Goal: Submit feedback/report problem: Submit feedback/report problem

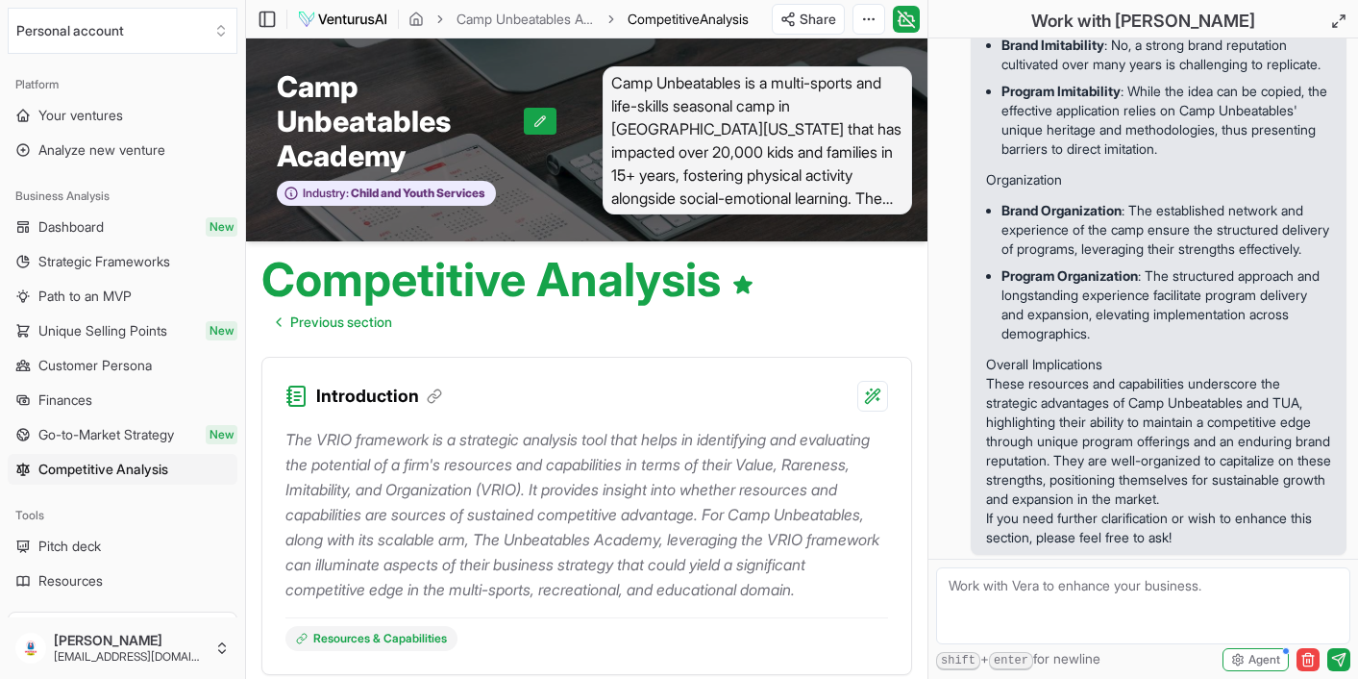
click at [851, 166] on span "Camp Unbeatables is a multi-sports and life-skills seasonal camp in [GEOGRAPHIC…" at bounding box center [758, 140] width 311 height 148
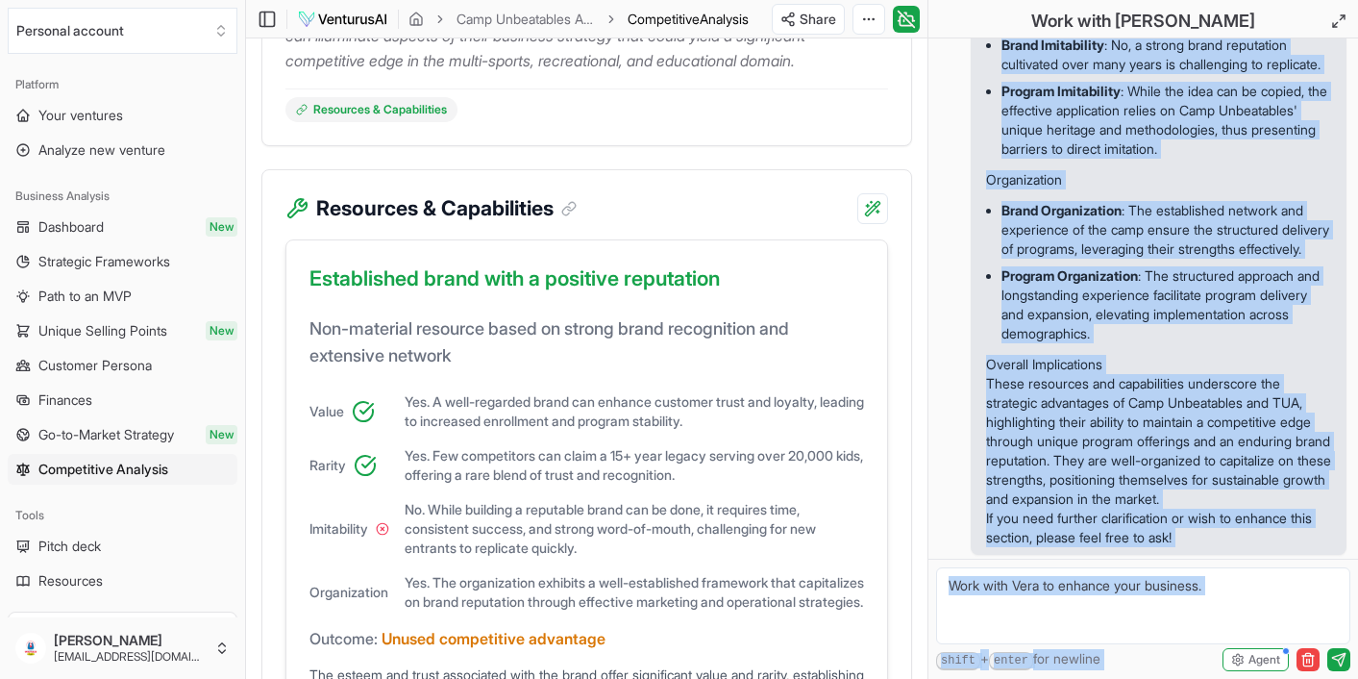
scroll to position [12400, 0]
drag, startPoint x: 988, startPoint y: 236, endPoint x: 1216, endPoint y: 660, distance: 482.1
click at [1216, 660] on div "Hi, I'm [PERSON_NAME], ask me anything about your report or business in general…" at bounding box center [1144, 358] width 430 height 640
copy div "The SWOT Analysis section provides an in-depth look at the strengths, weaknesse…"
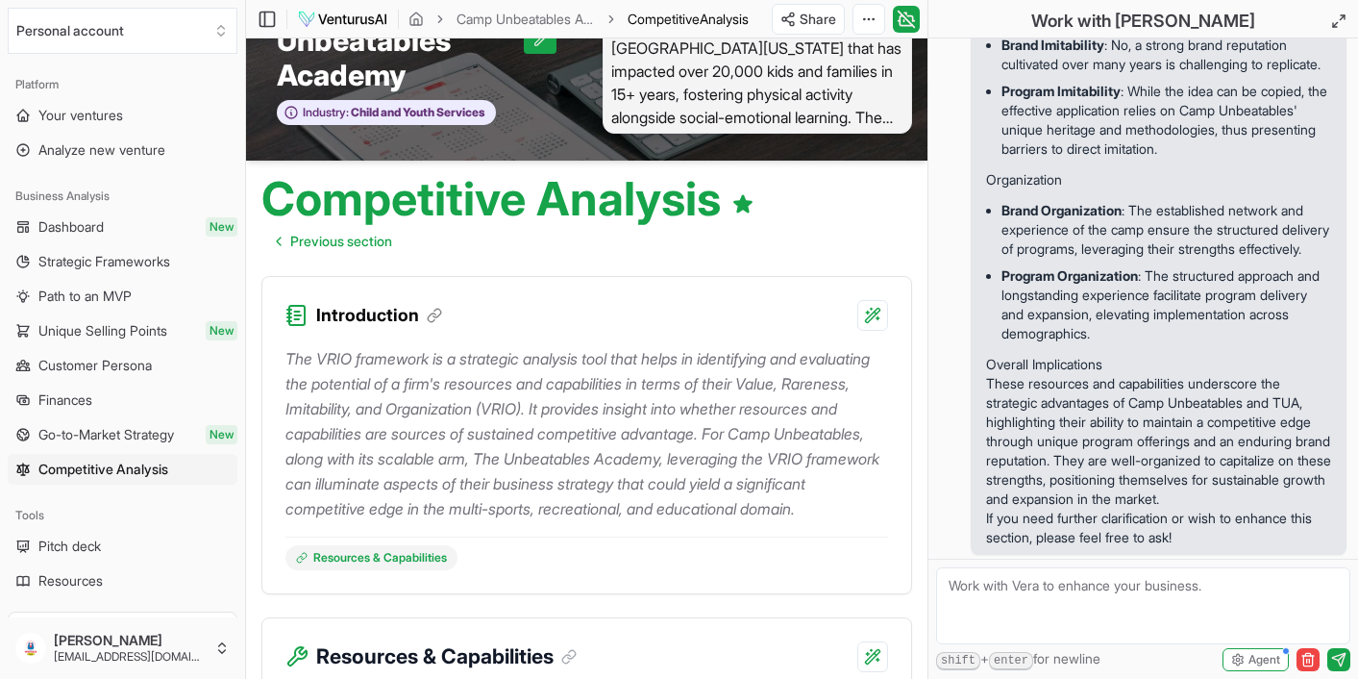
scroll to position [102, 0]
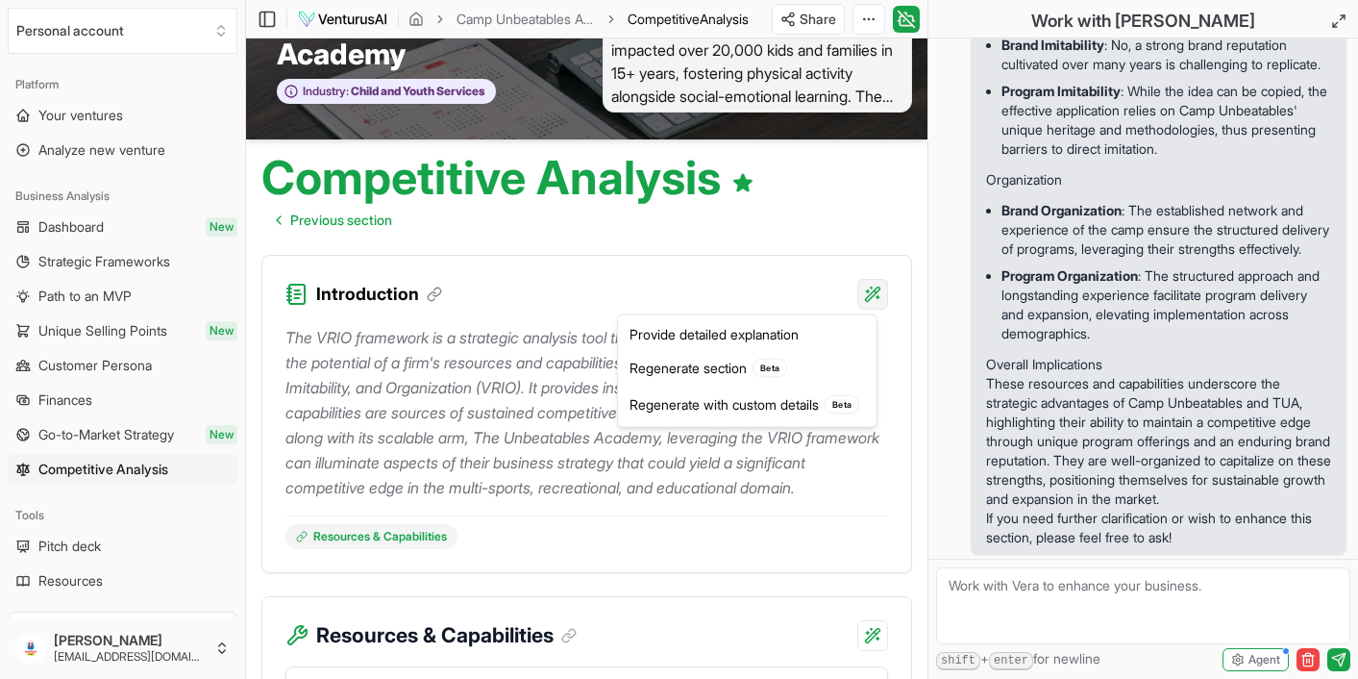
click at [865, 292] on html "We value your privacy We use cookies to enhance your browsing experience, serve…" at bounding box center [679, 237] width 1358 height 679
click at [819, 341] on div "Provide detailed explanation" at bounding box center [747, 334] width 251 height 31
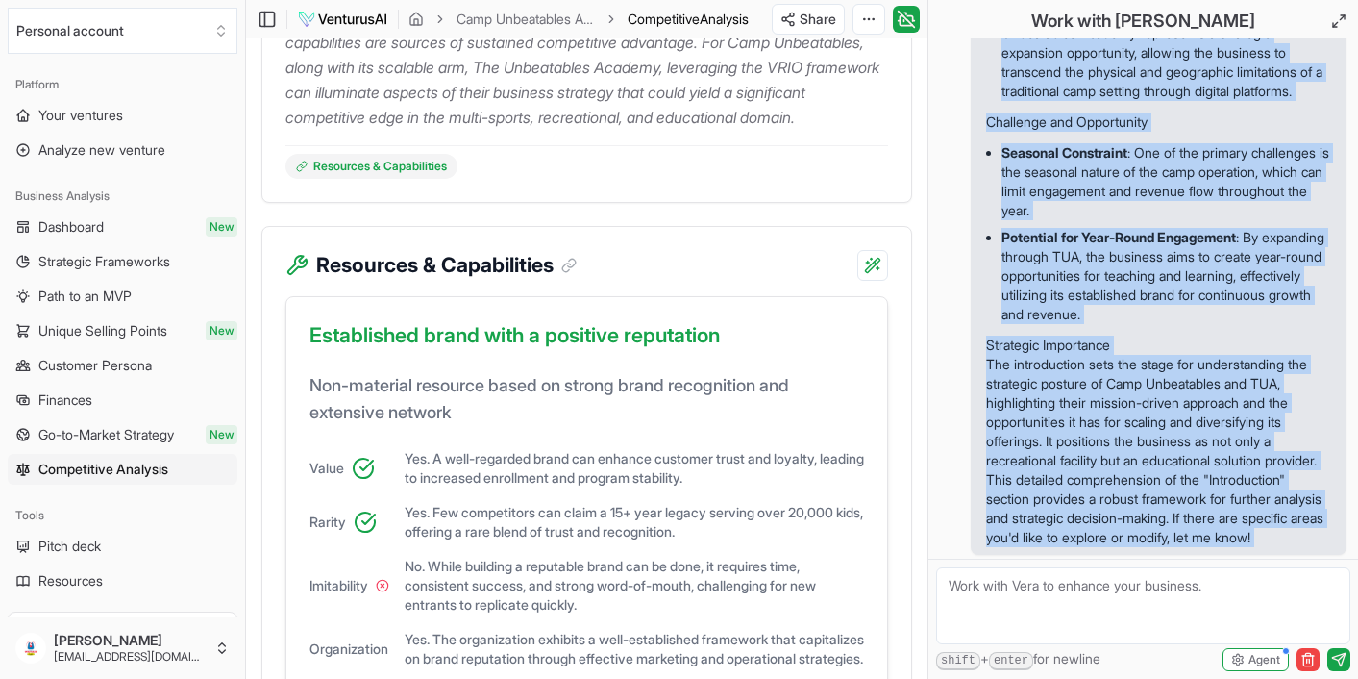
scroll to position [13750, 0]
drag, startPoint x: 990, startPoint y: 156, endPoint x: 1092, endPoint y: 615, distance: 470.7
click at [1092, 615] on div "Hi, I'm [PERSON_NAME], ask me anything about your report or business in general…" at bounding box center [1144, 358] width 430 height 640
copy div "The "Introduction" section in the context of the business report serves to prov…"
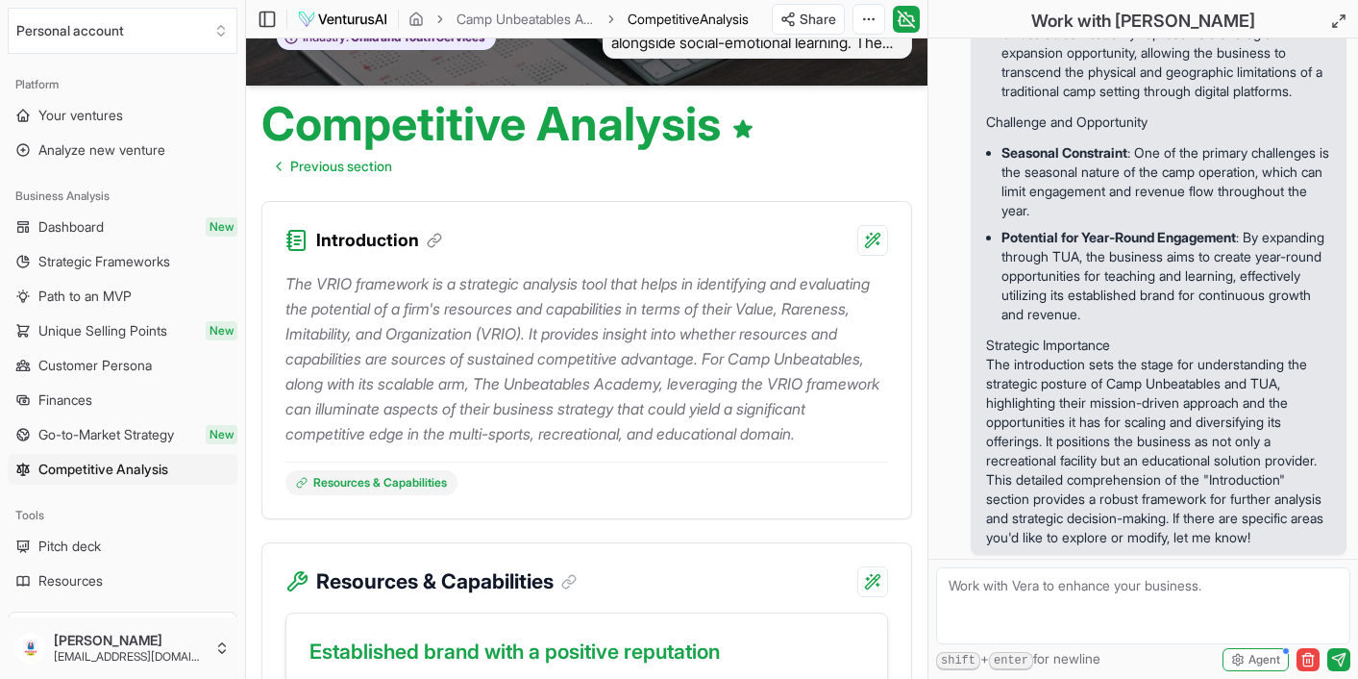
click at [804, 140] on div "Competitive Analysis Previous section" at bounding box center [587, 136] width 682 height 100
click at [129, 338] on span "Unique Selling Points" at bounding box center [102, 330] width 129 height 19
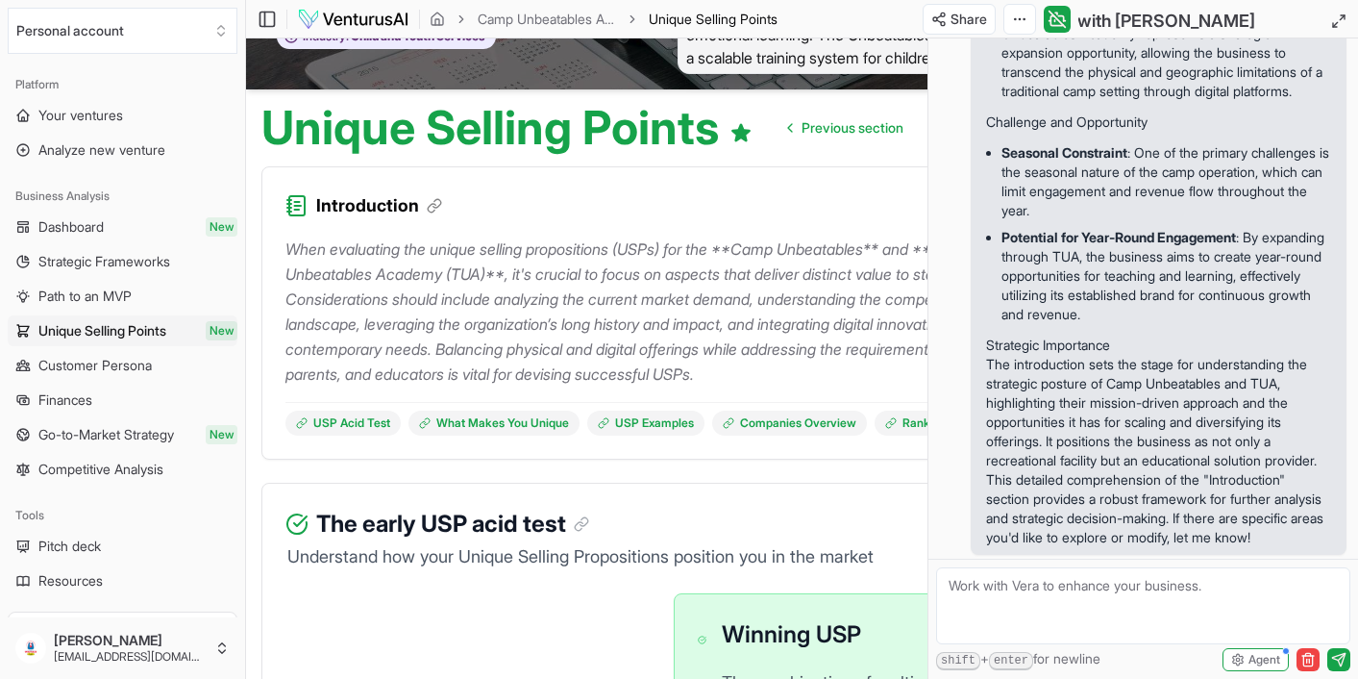
scroll to position [186, 0]
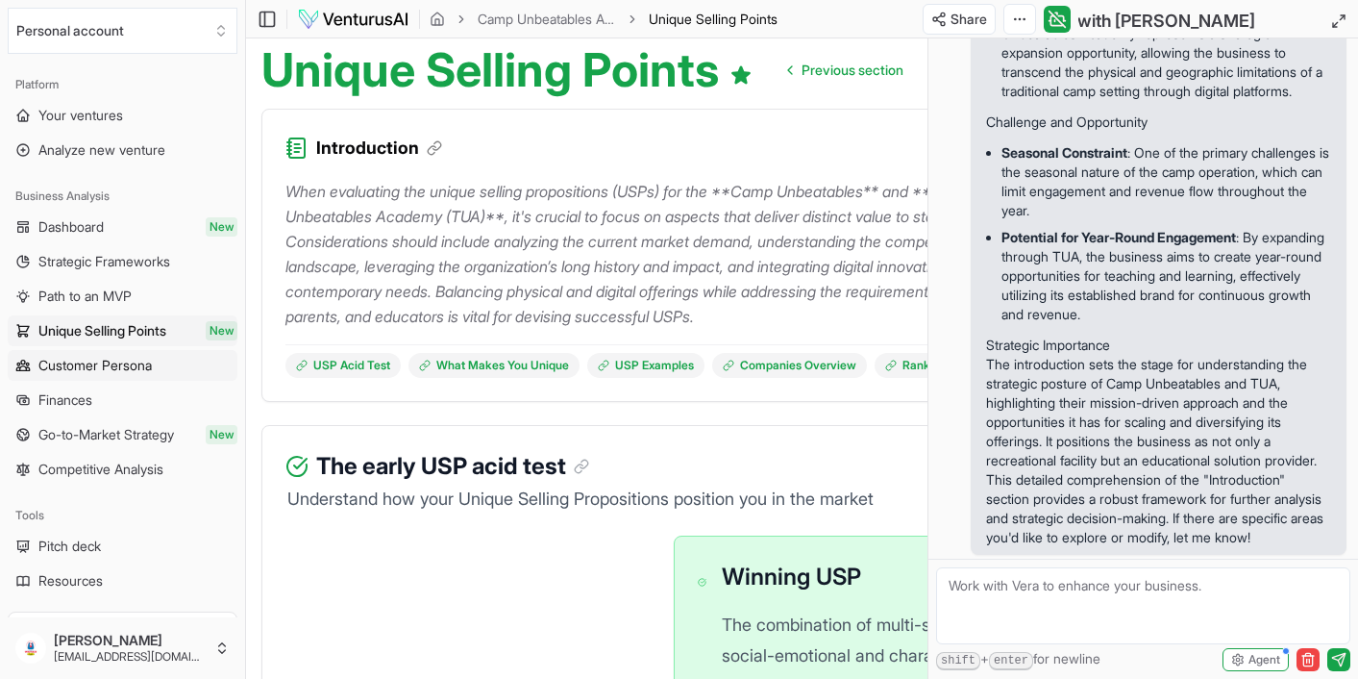
click at [112, 365] on span "Customer Persona" at bounding box center [94, 365] width 113 height 19
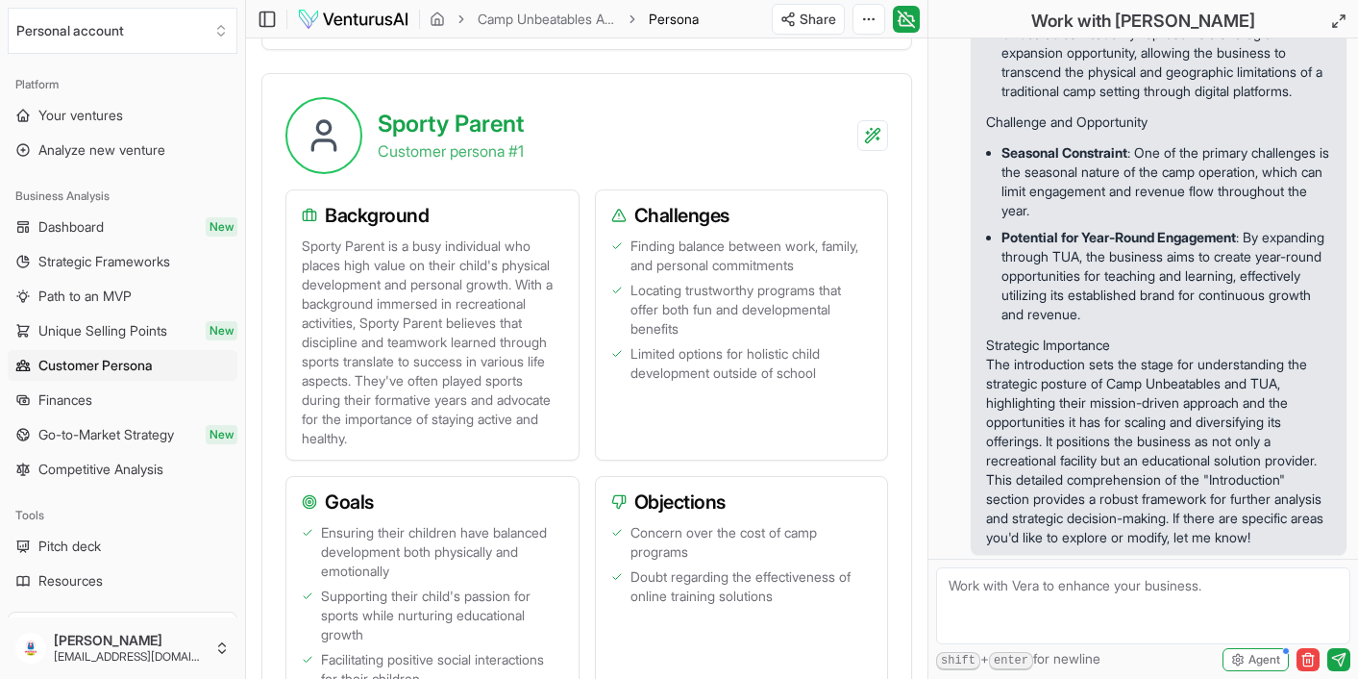
scroll to position [710, 0]
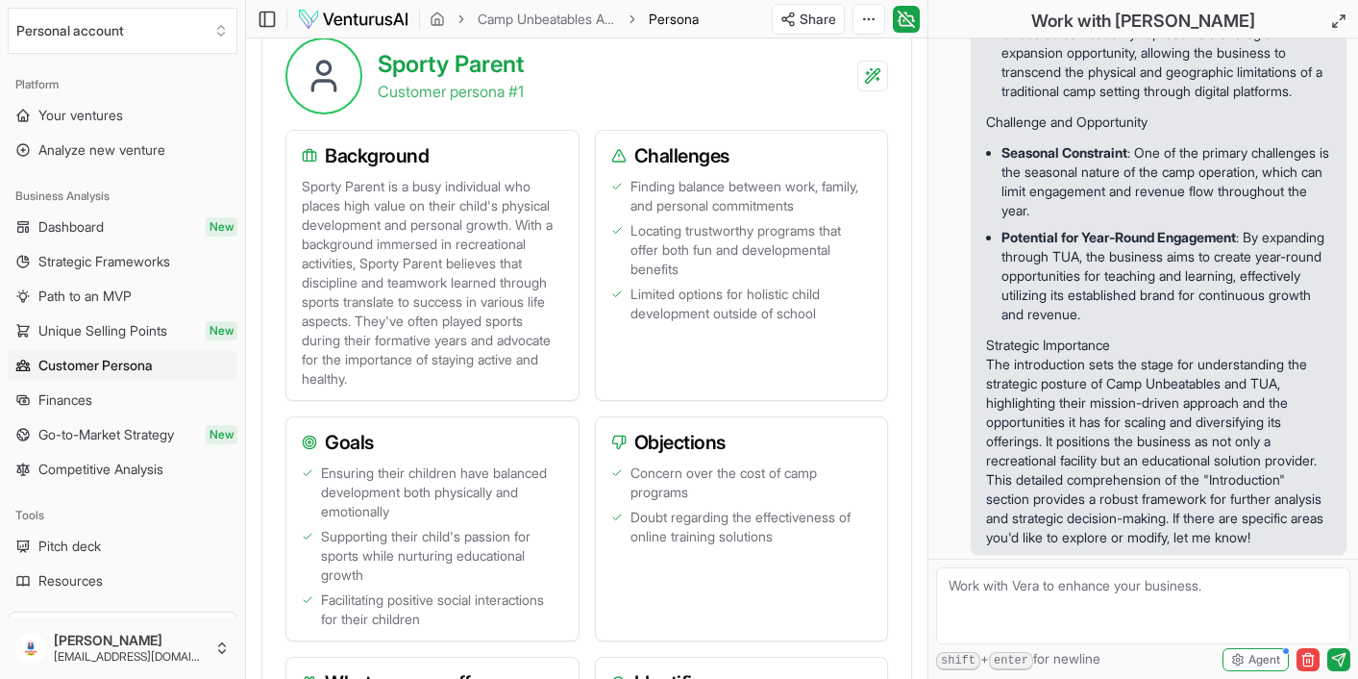
click at [1015, 593] on textarea at bounding box center [1143, 605] width 414 height 77
type textarea "why are you mixing in all the analysis the camp company which is a business to …"
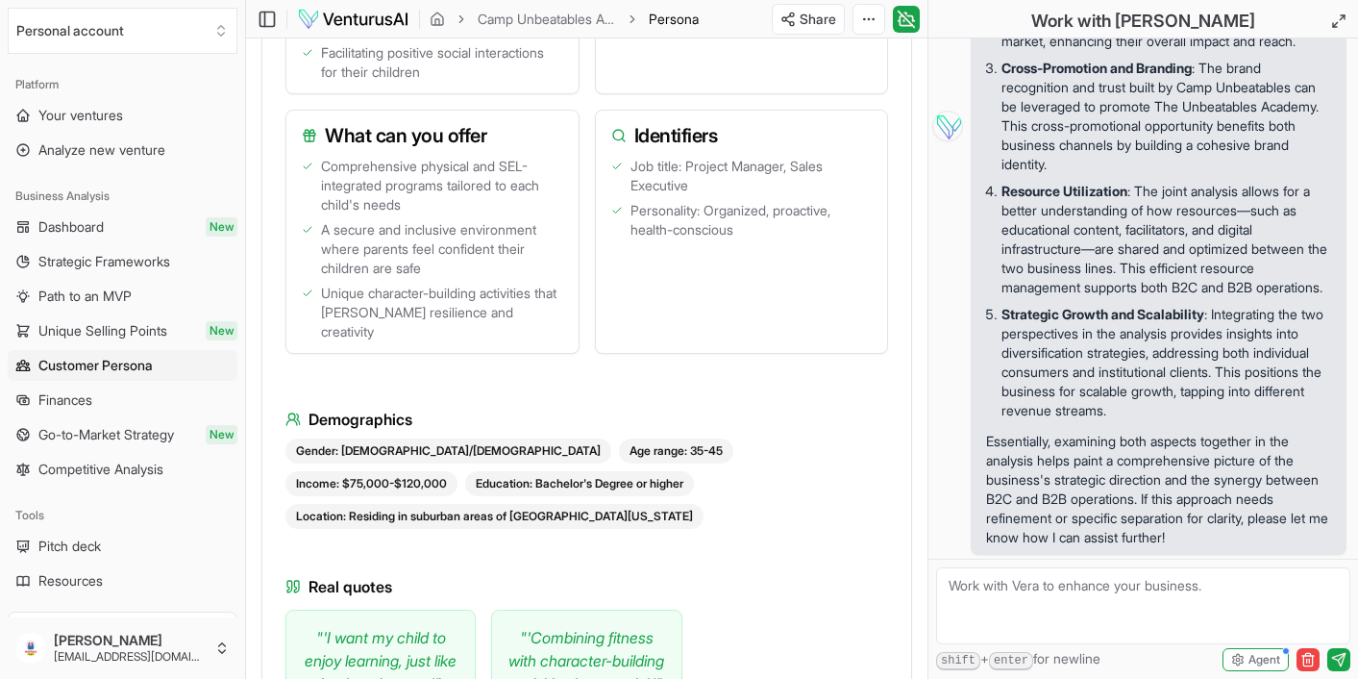
scroll to position [14753, 0]
click at [1049, 586] on textarea at bounding box center [1143, 605] width 414 height 77
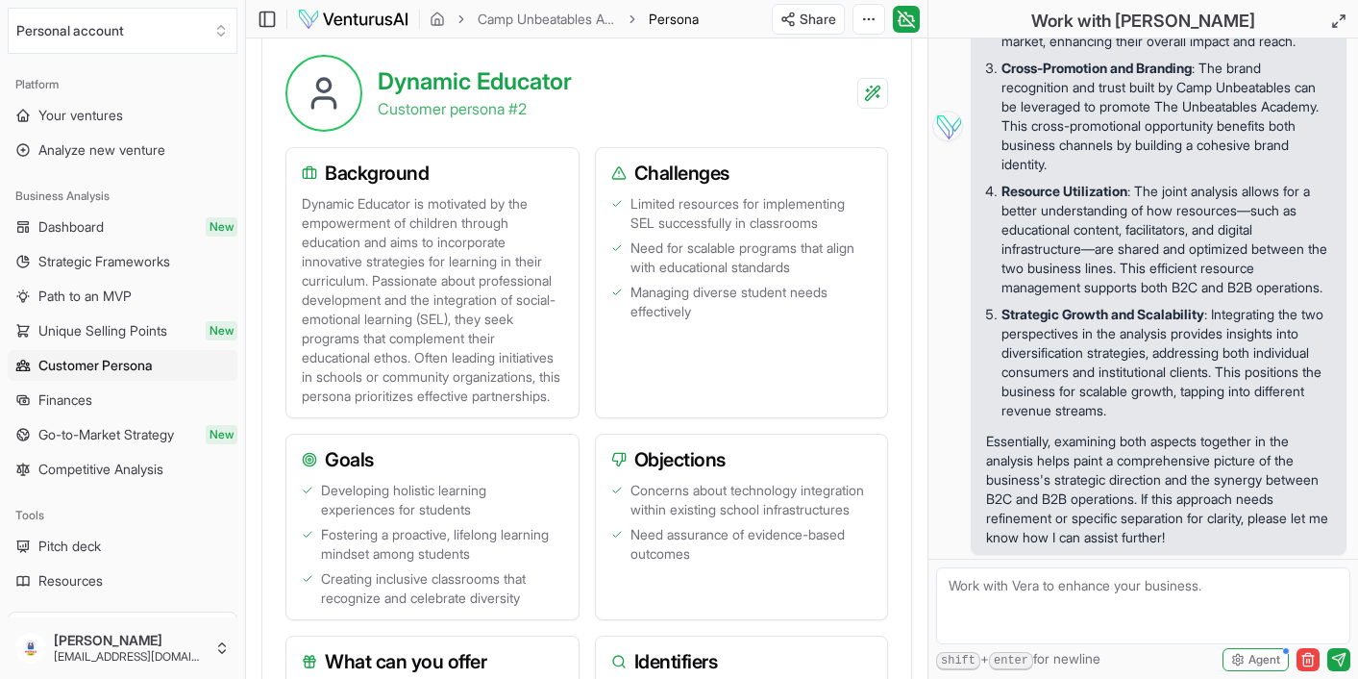
scroll to position [2109, 0]
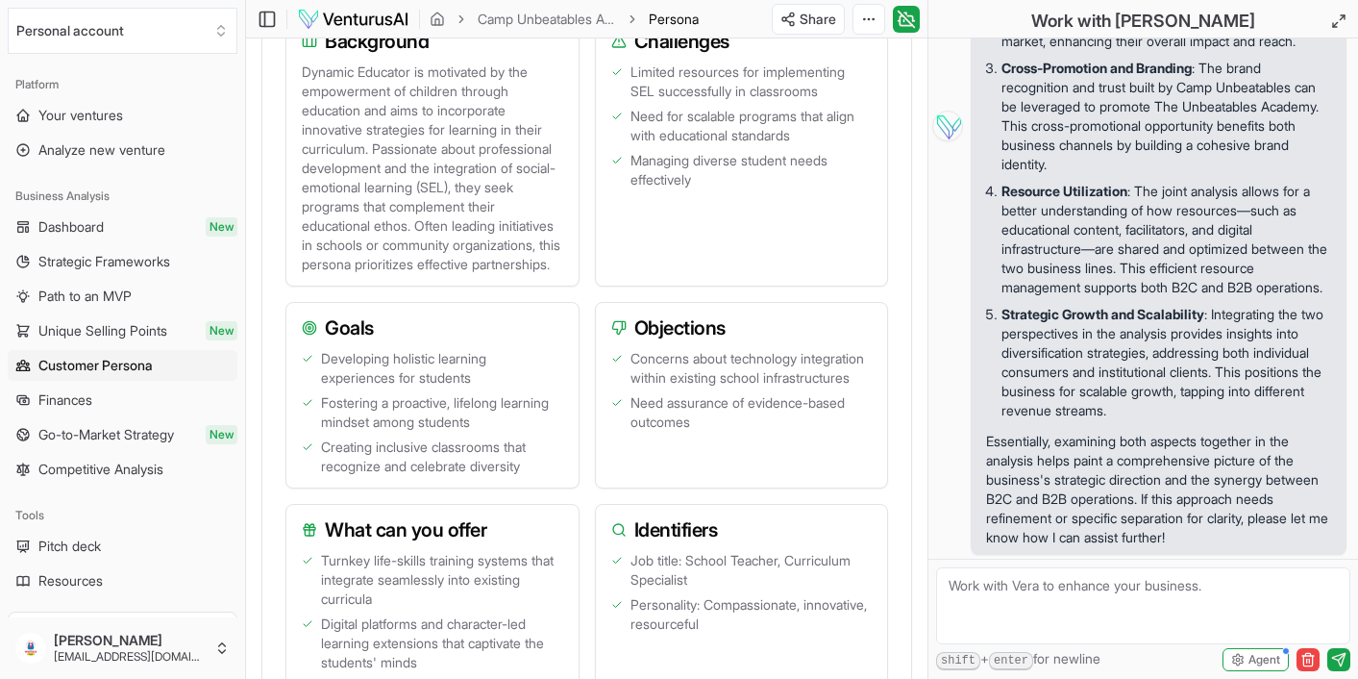
click at [1003, 581] on textarea at bounding box center [1143, 605] width 414 height 77
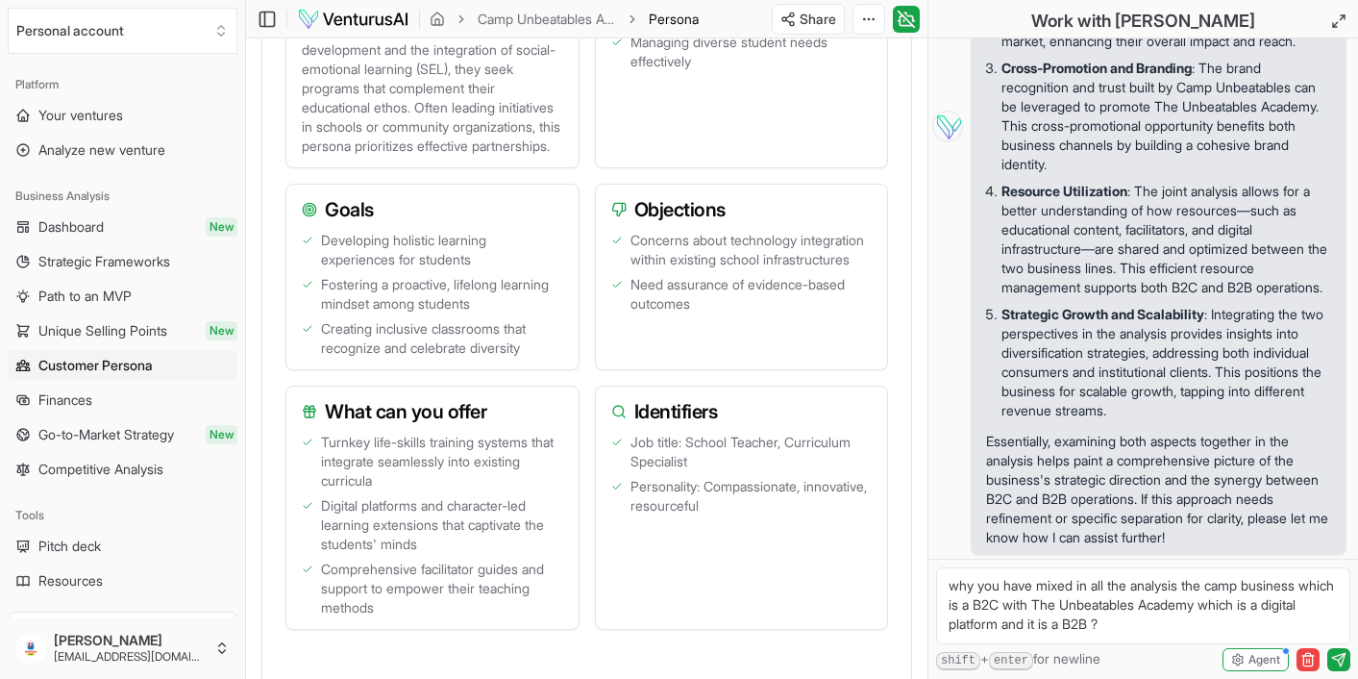
scroll to position [2309, 0]
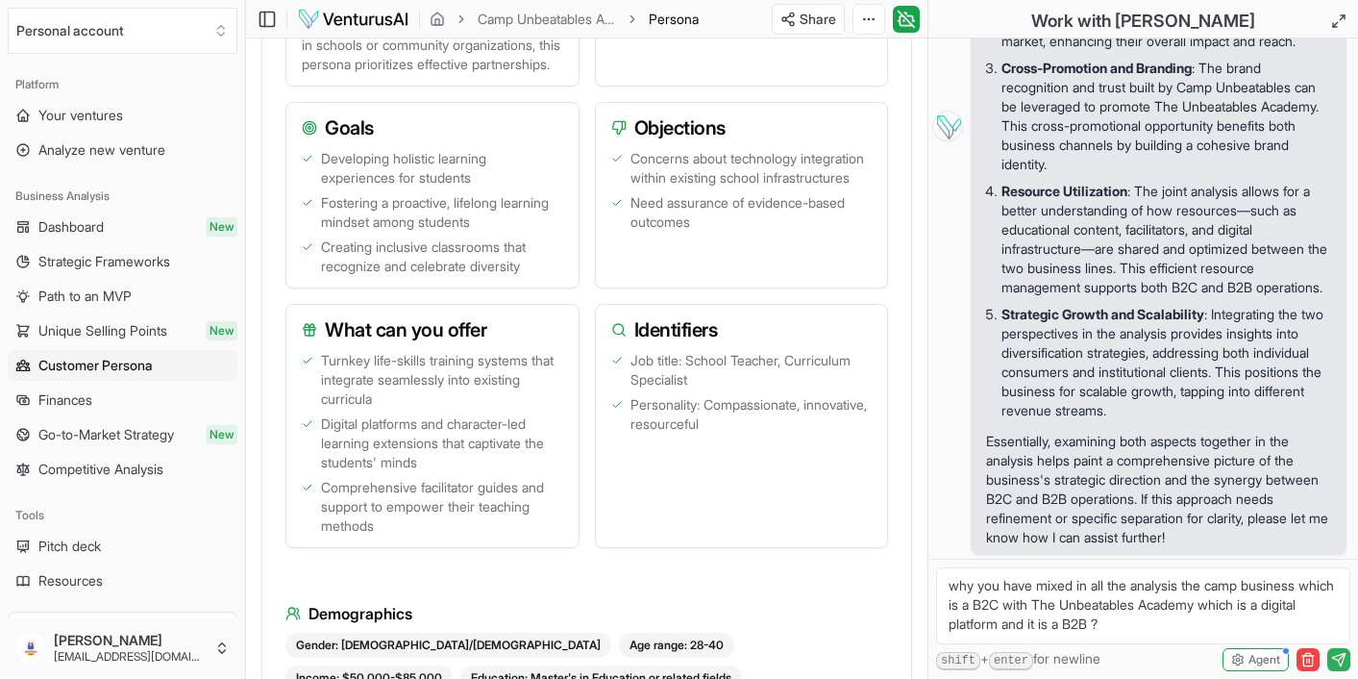
type textarea "why you have mixed in all the analysis the camp business which is a B2C with Th…"
click at [1340, 660] on icon "submit" at bounding box center [1338, 659] width 15 height 15
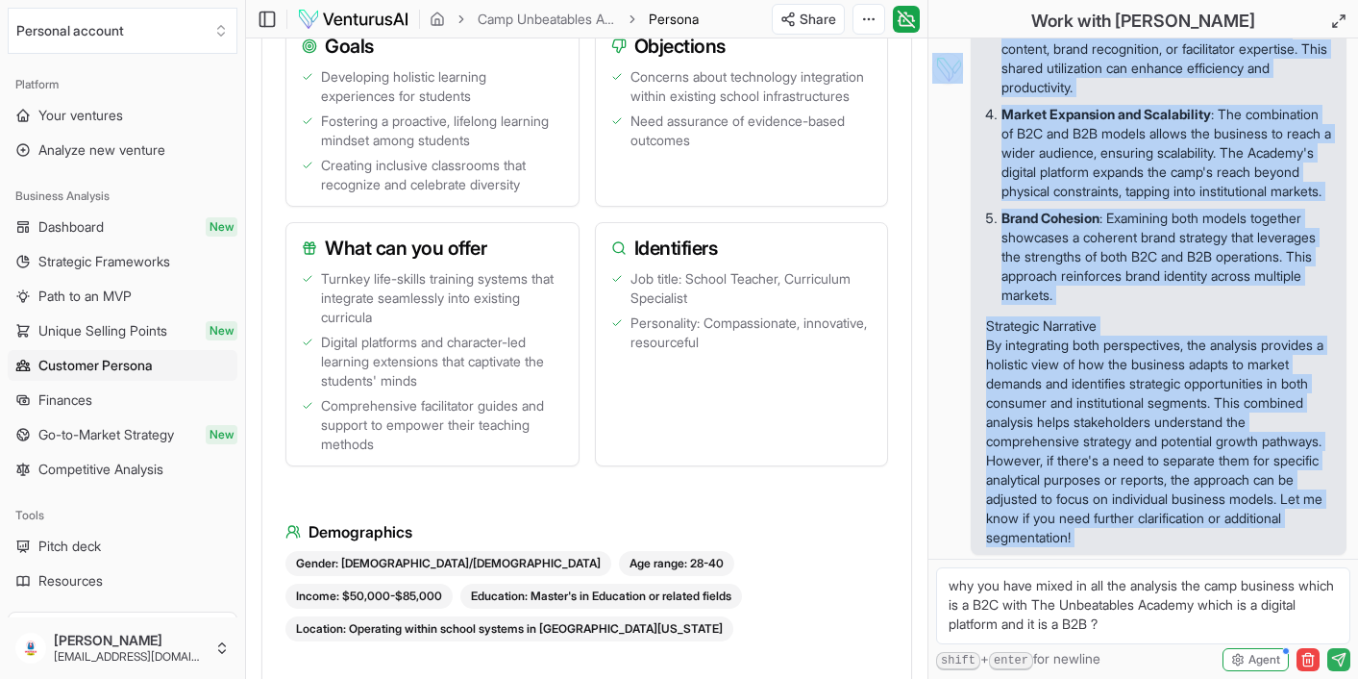
scroll to position [15872, 0]
drag, startPoint x: 984, startPoint y: 222, endPoint x: 1205, endPoint y: 541, distance: 387.7
click at [1205, 541] on span "The integration of Camp Unbeatables (a B2C entity) with The Unbeatables Academy…" at bounding box center [1159, 68] width 376 height 973
copy div "The integration of Camp Unbeatables (a B2C entity) with The Unbeatables Academy…"
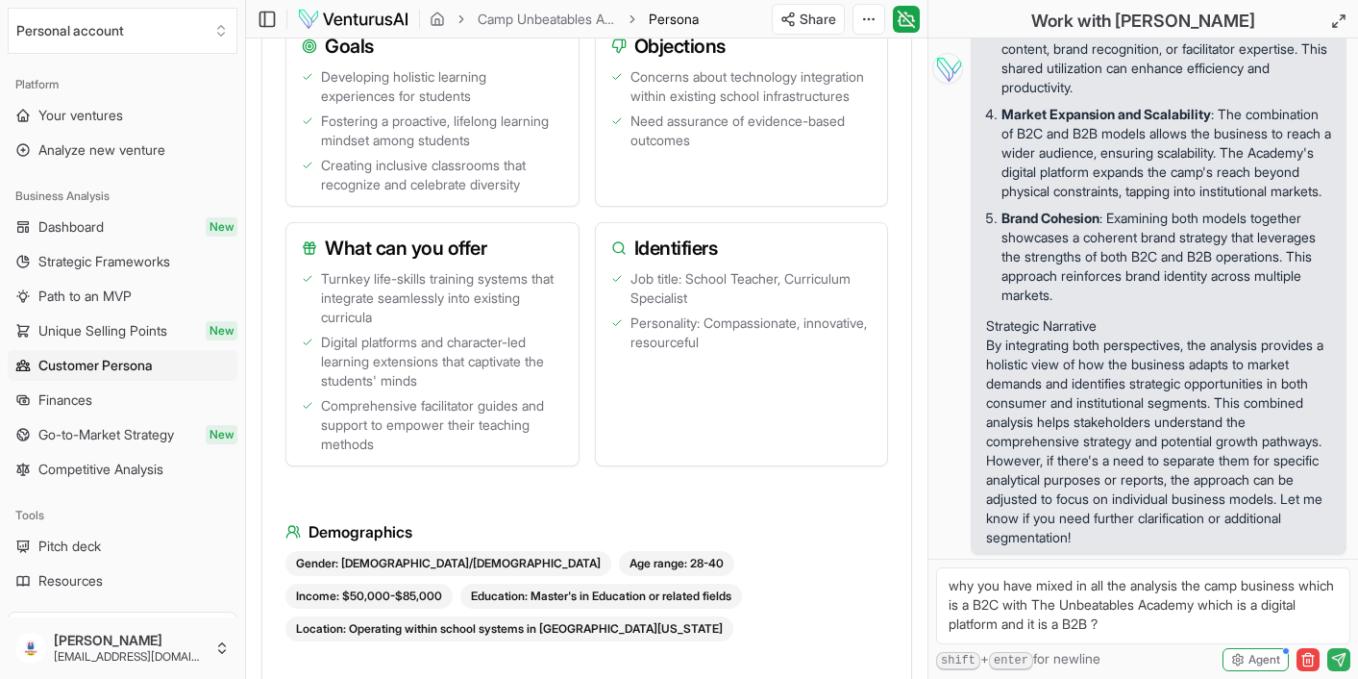
click at [997, 591] on textarea "why you have mixed in all the analysis the camp business which is a B2C with Th…" at bounding box center [1143, 605] width 414 height 77
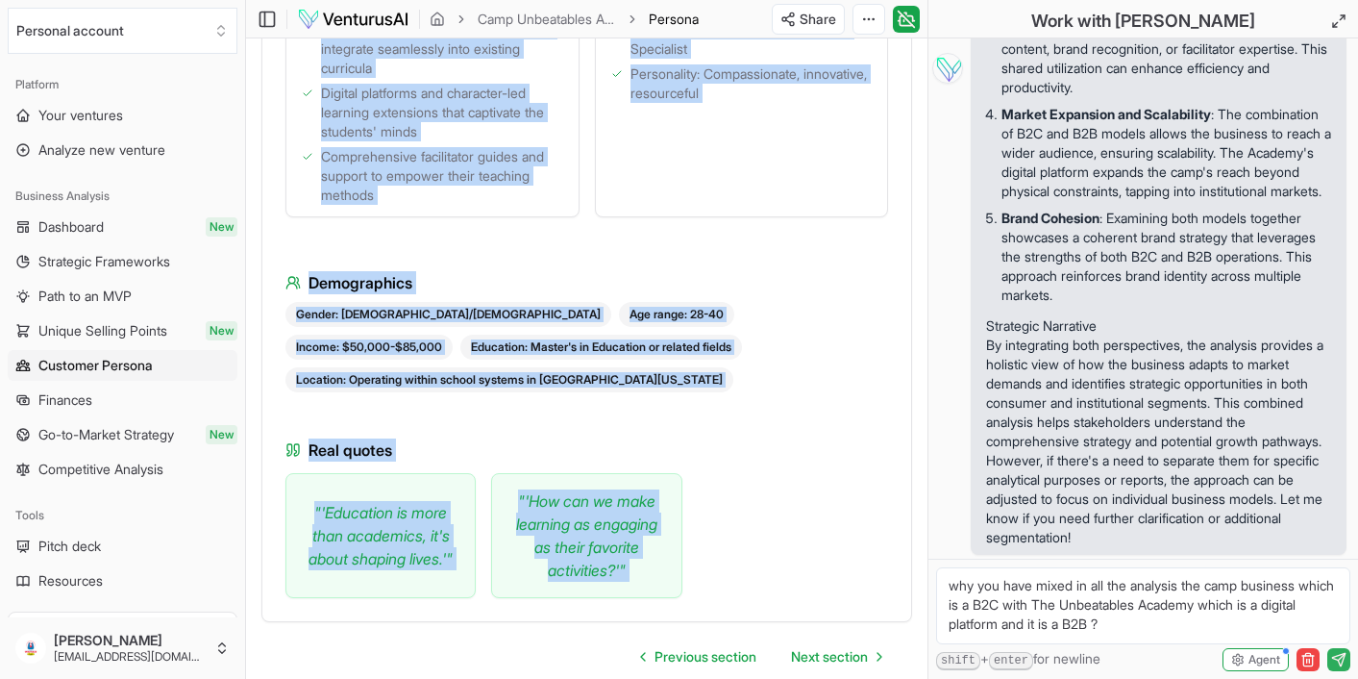
scroll to position [2784, 0]
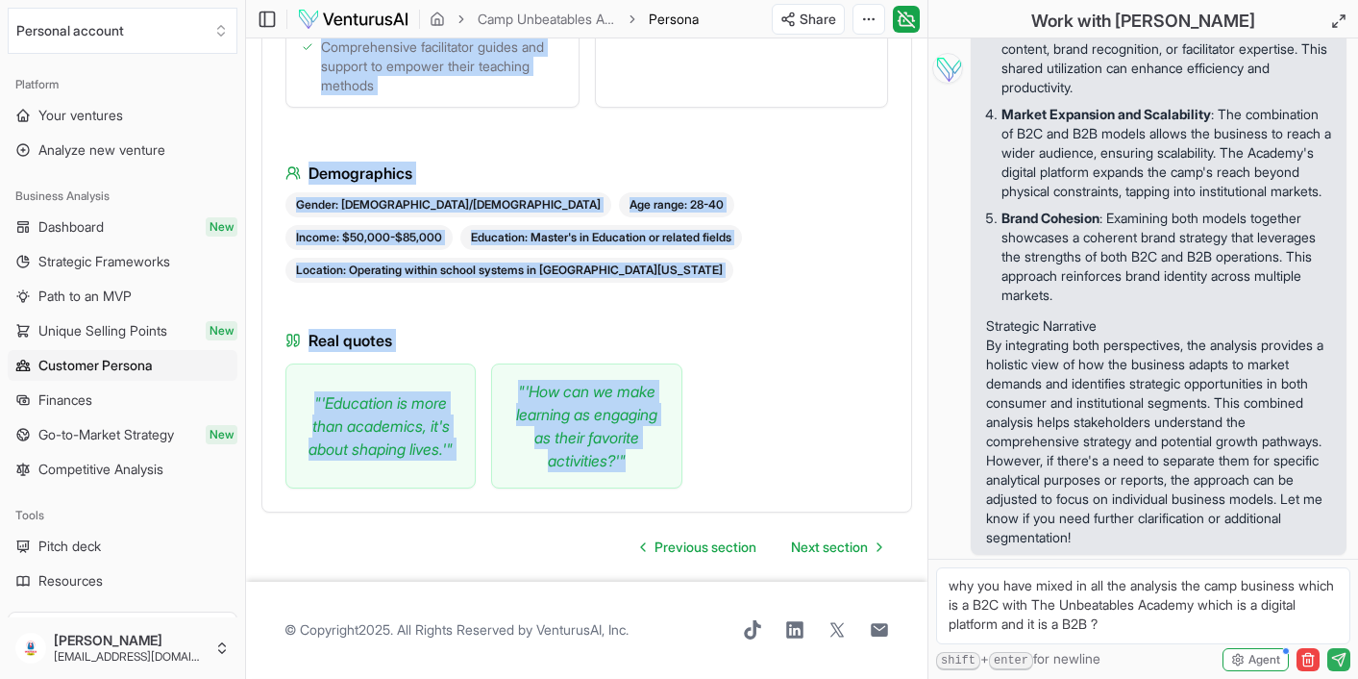
drag, startPoint x: 265, startPoint y: 164, endPoint x: 731, endPoint y: 502, distance: 574.8
copy main "Loremips Dolorsi Ametcons adipisc Elit seddoei Temporincidi Utlabo etdo mag ali…"
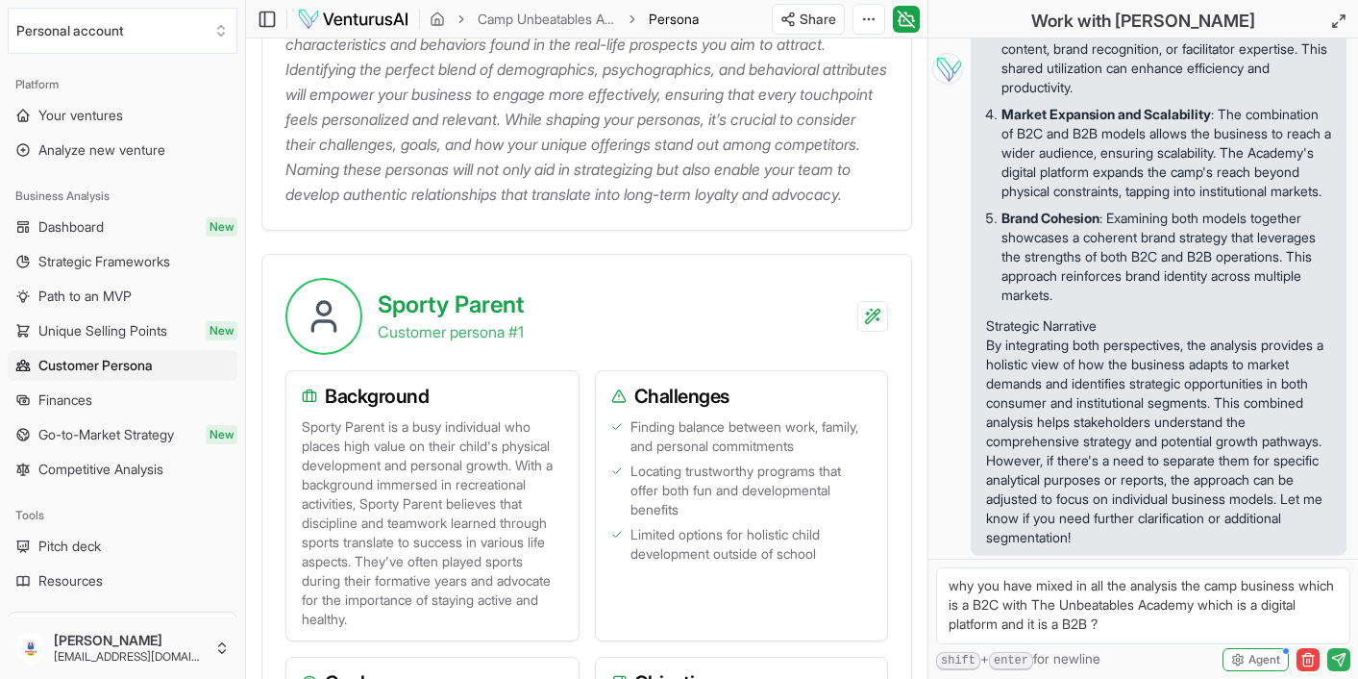
scroll to position [121, 0]
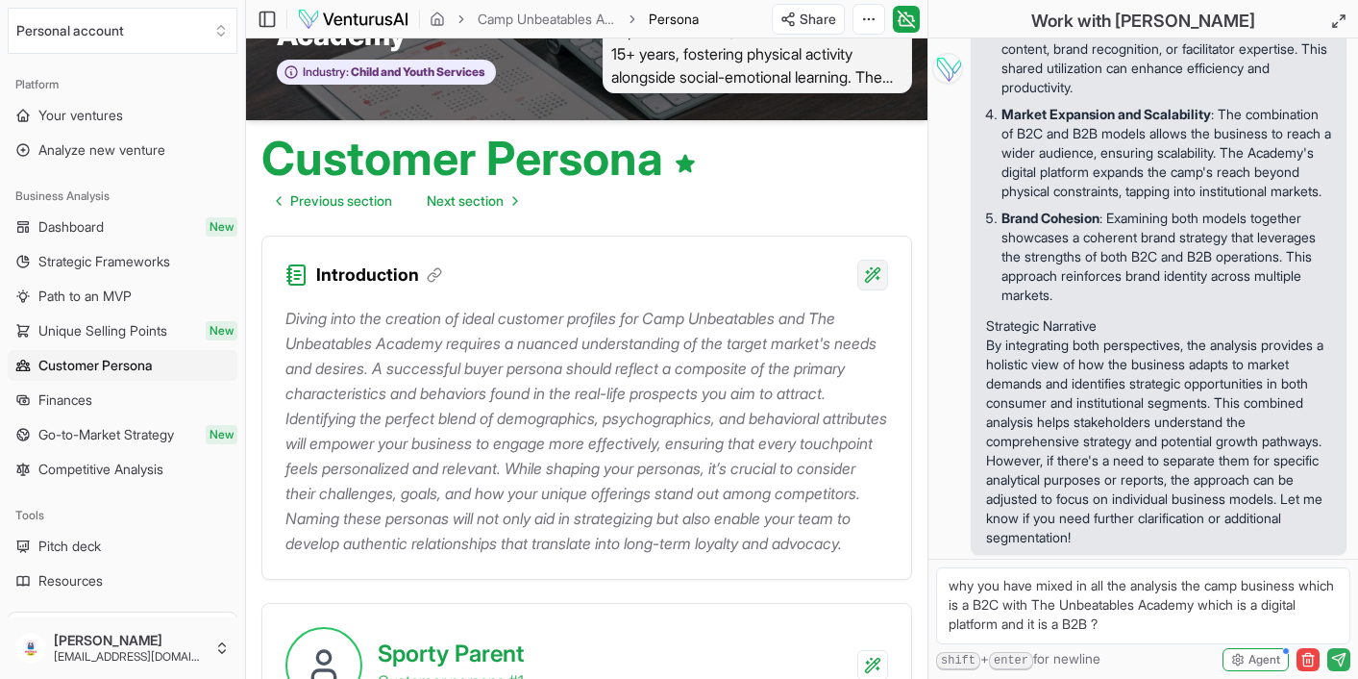
click at [880, 271] on html "We value your privacy We use cookies to enhance your browsing experience, serve…" at bounding box center [679, 218] width 1358 height 679
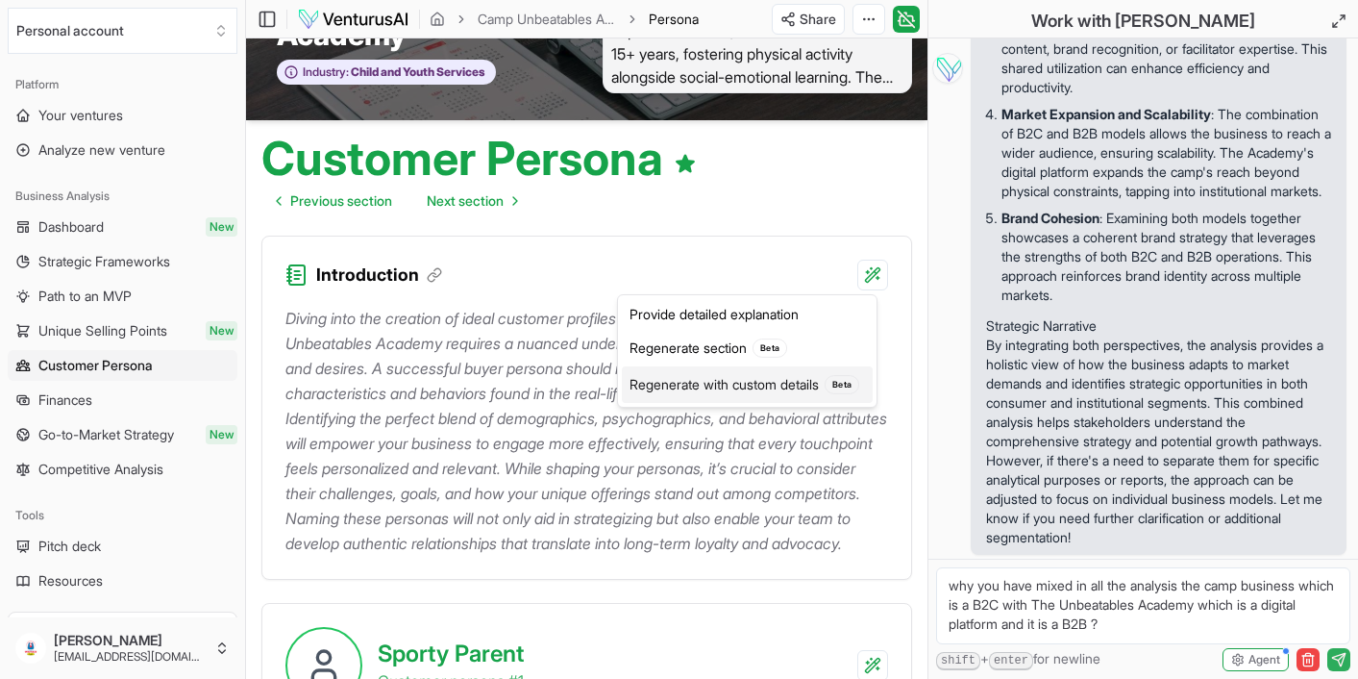
click at [758, 377] on div "Regenerate with custom details Beta" at bounding box center [747, 384] width 251 height 37
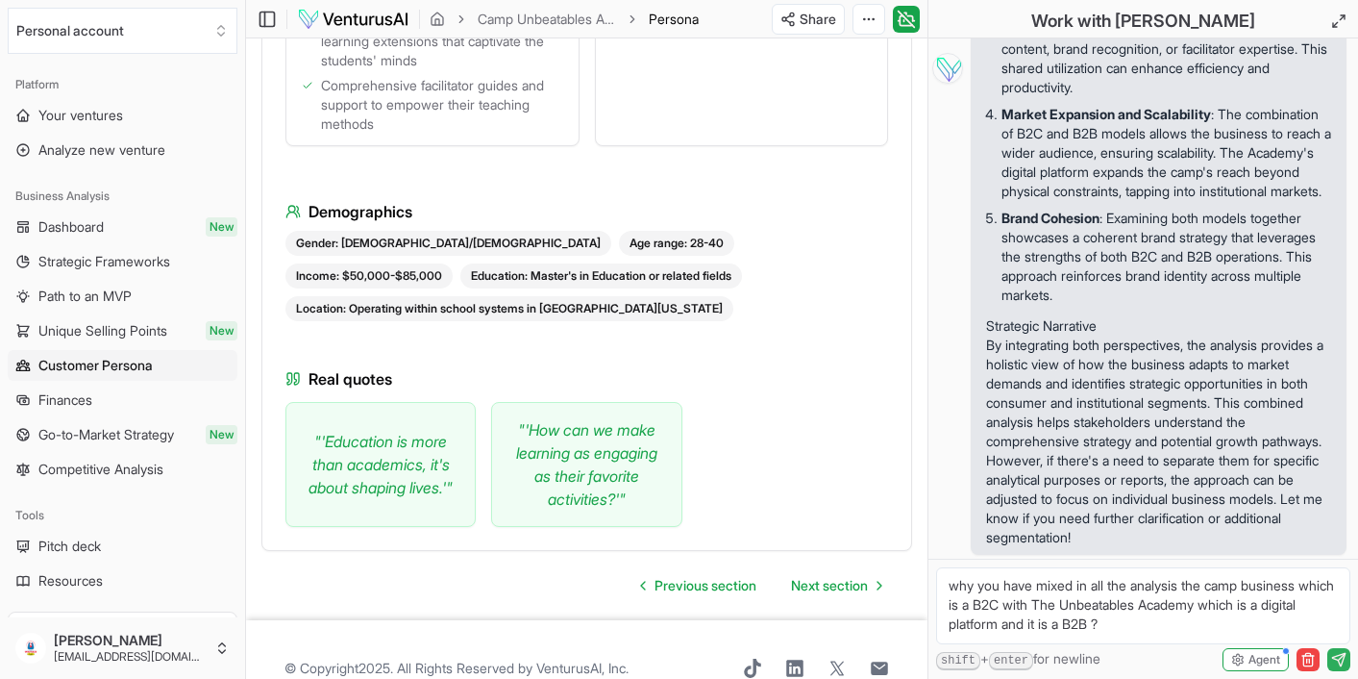
scroll to position [2784, 0]
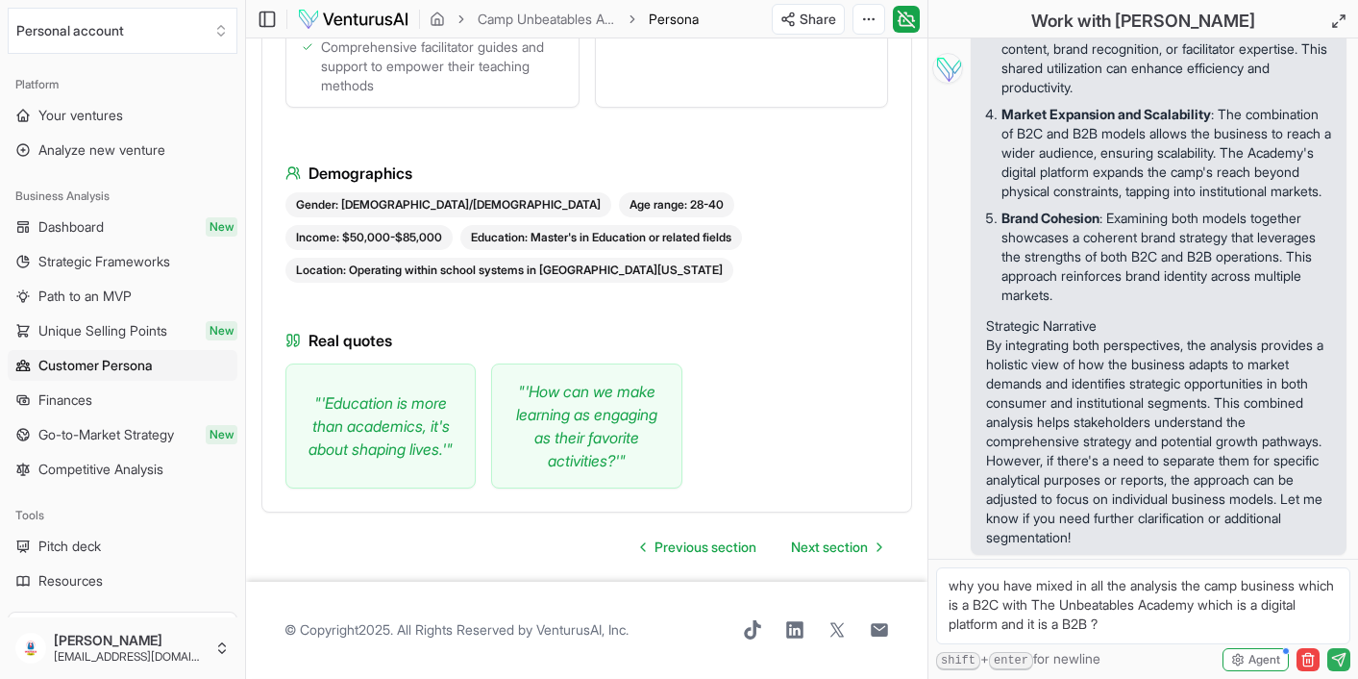
click at [1333, 657] on icon "submit" at bounding box center [1338, 659] width 12 height 12
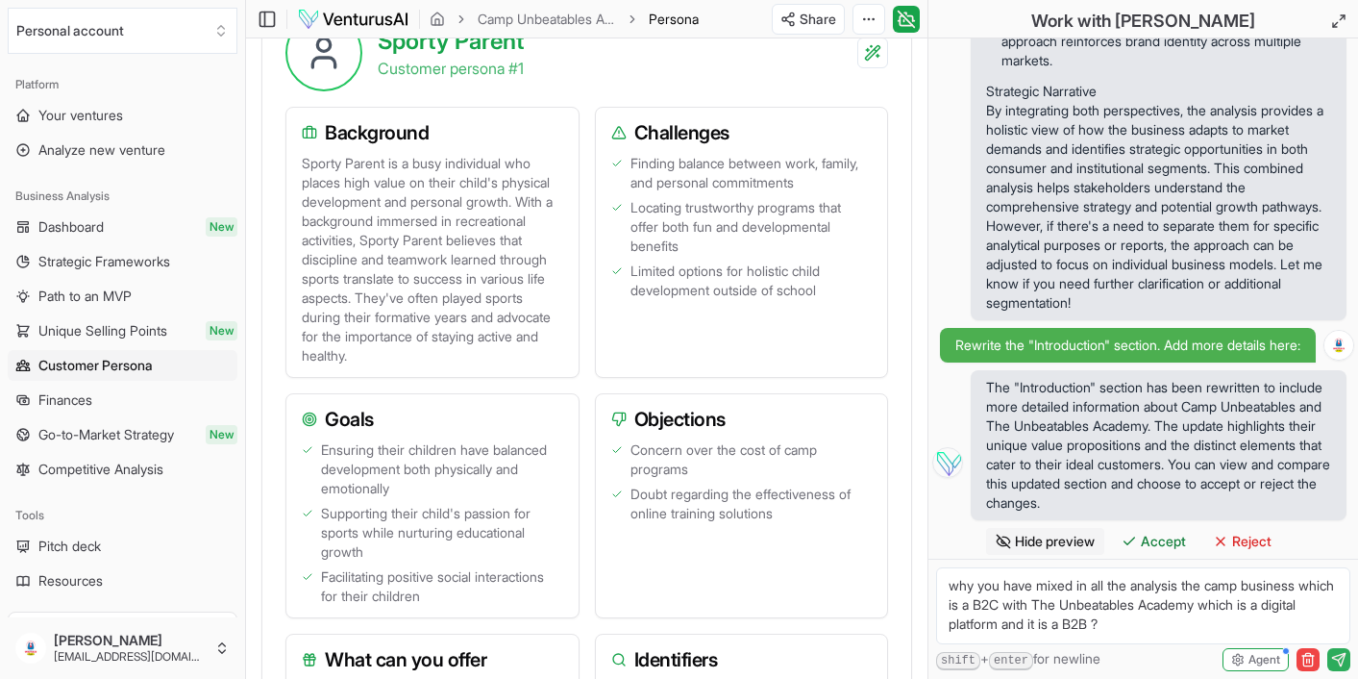
scroll to position [977, 0]
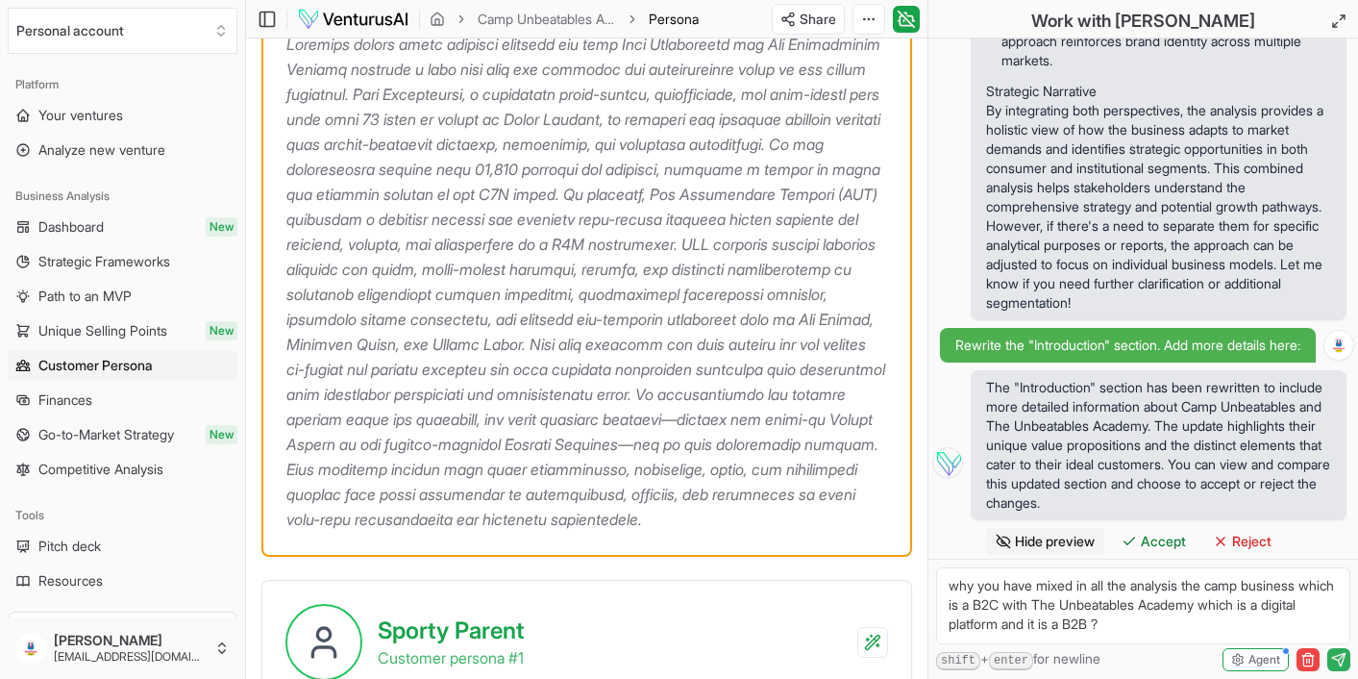
scroll to position [311, 0]
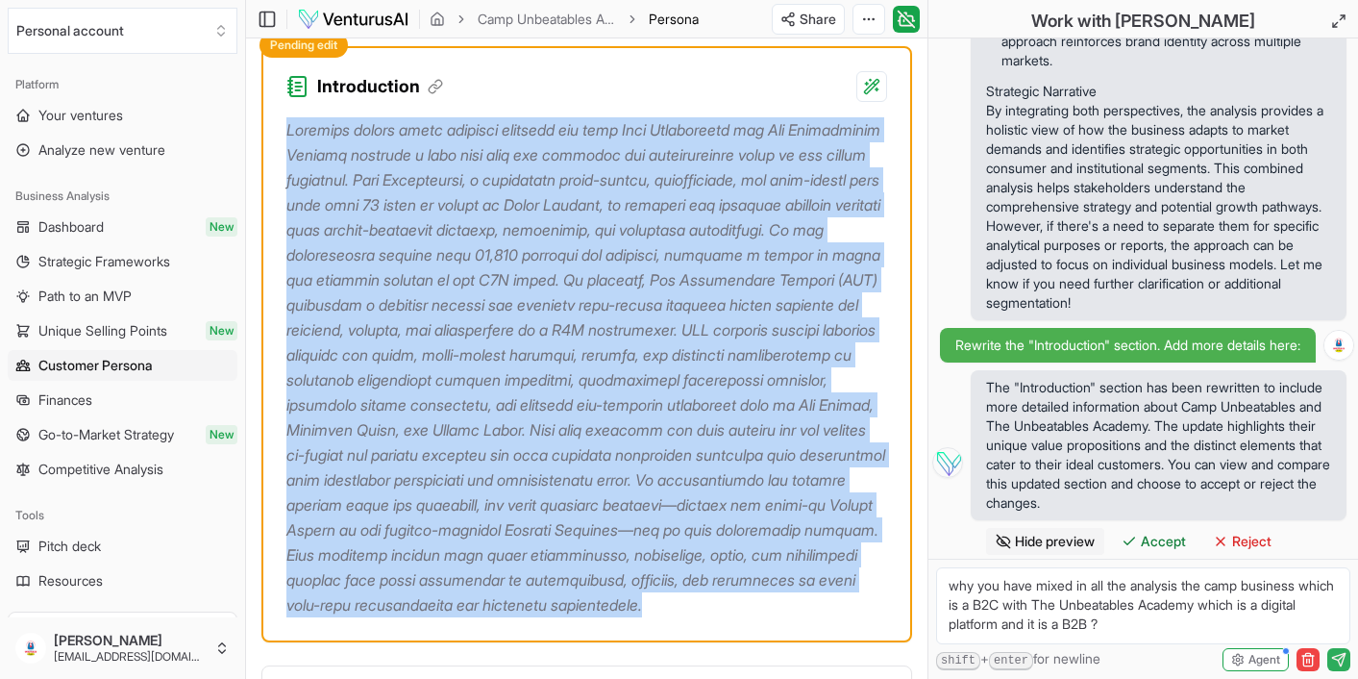
drag, startPoint x: 286, startPoint y: 129, endPoint x: 731, endPoint y: 627, distance: 667.2
click at [733, 617] on p at bounding box center [586, 367] width 601 height 500
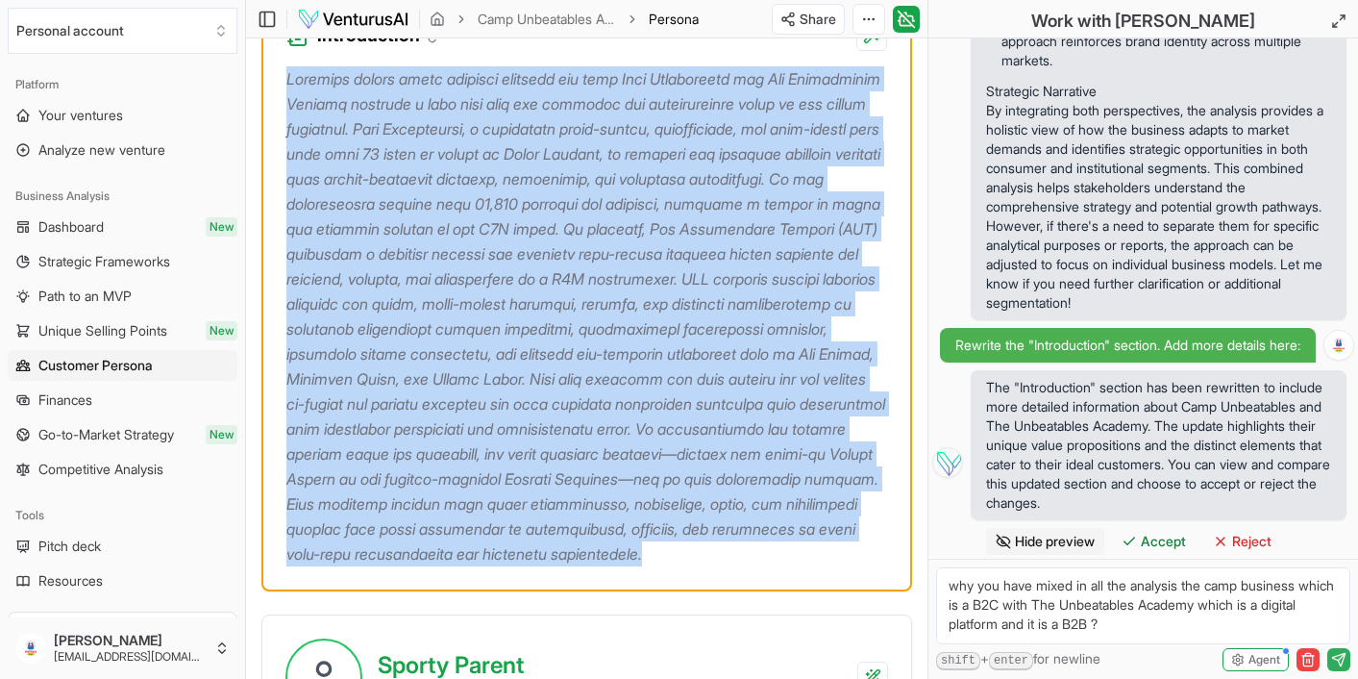
scroll to position [376, 0]
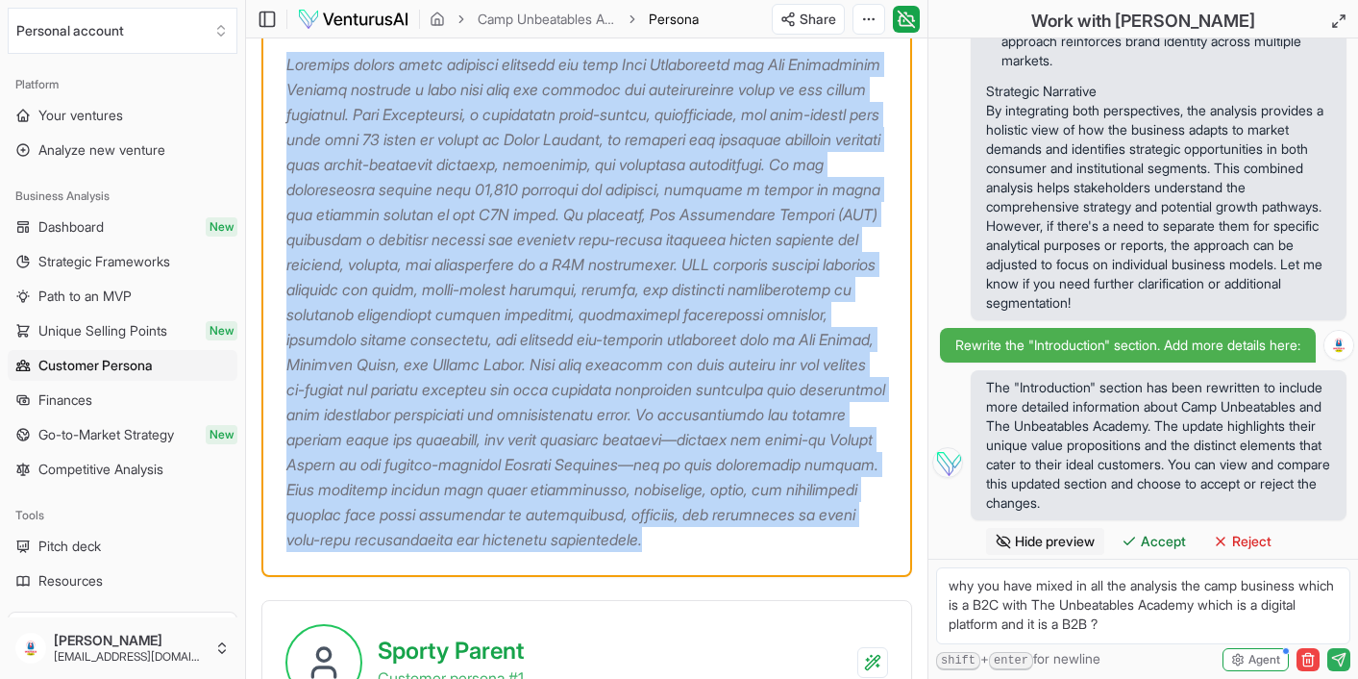
copy p "Creating robust ideal customer profiles for both Camp Unbeatables and The Unbea…"
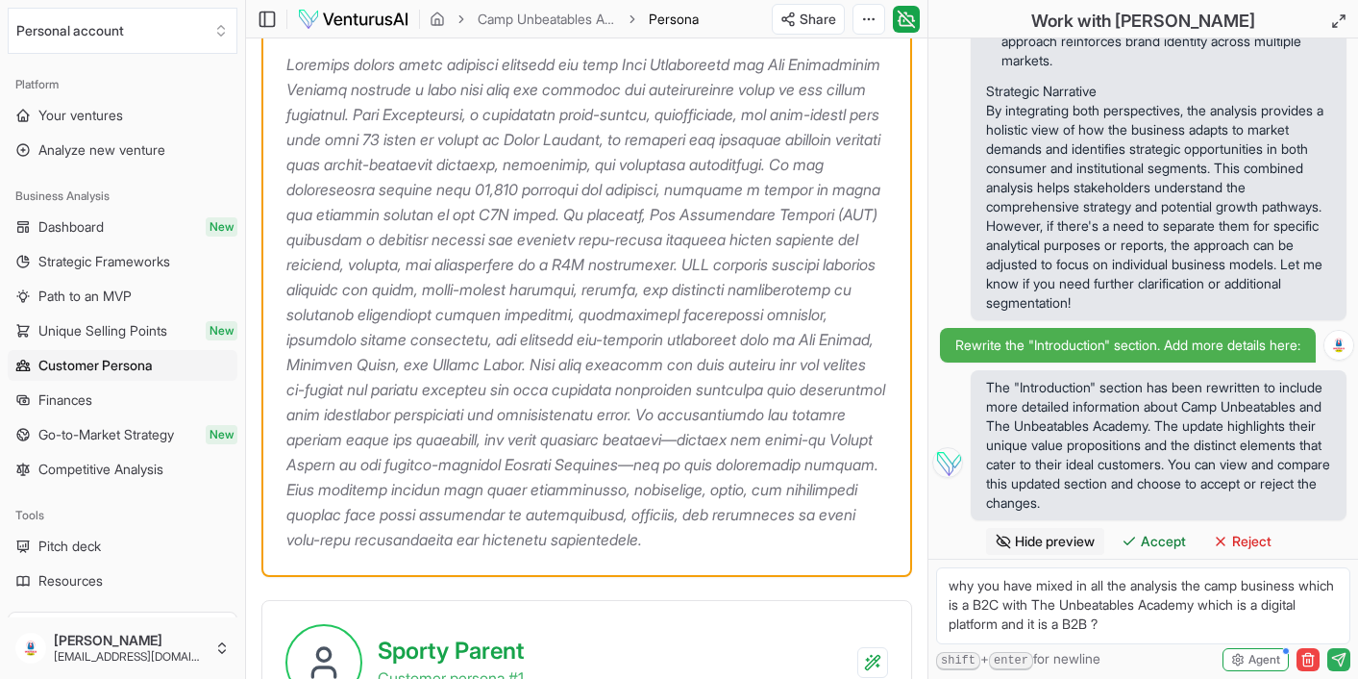
click at [899, 384] on div at bounding box center [586, 306] width 647 height 538
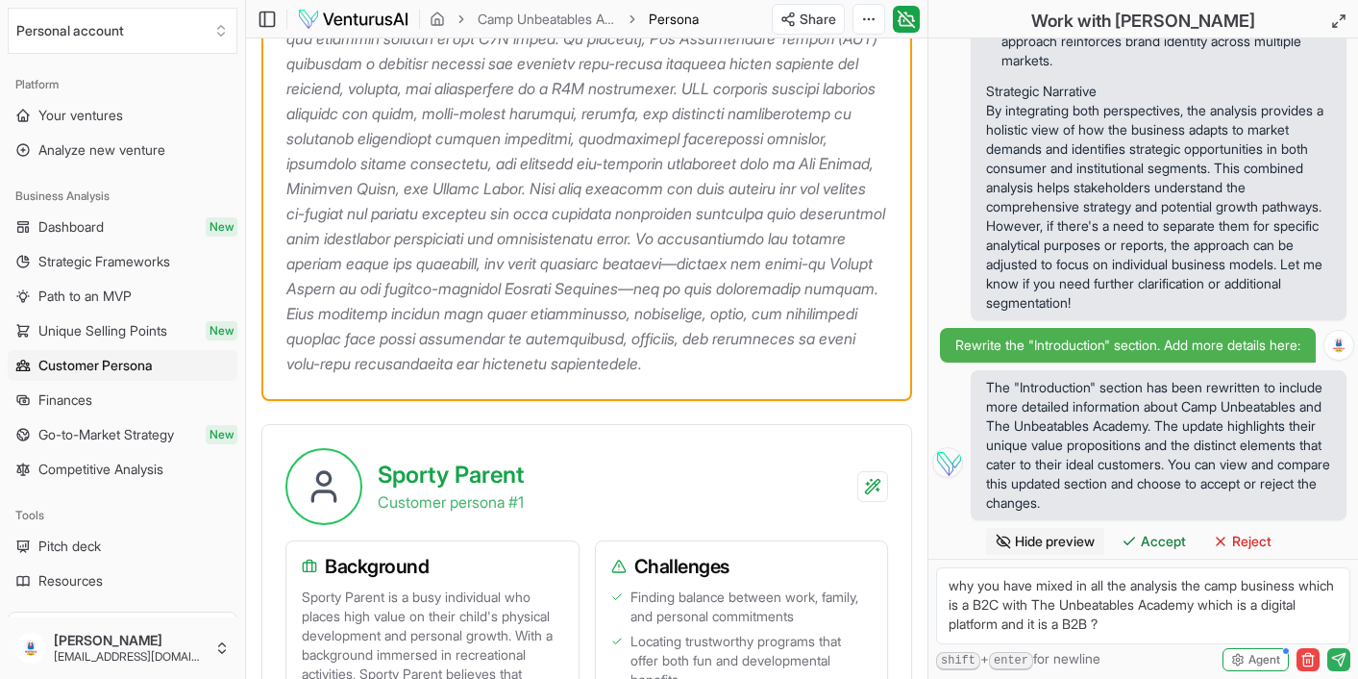
scroll to position [813, 0]
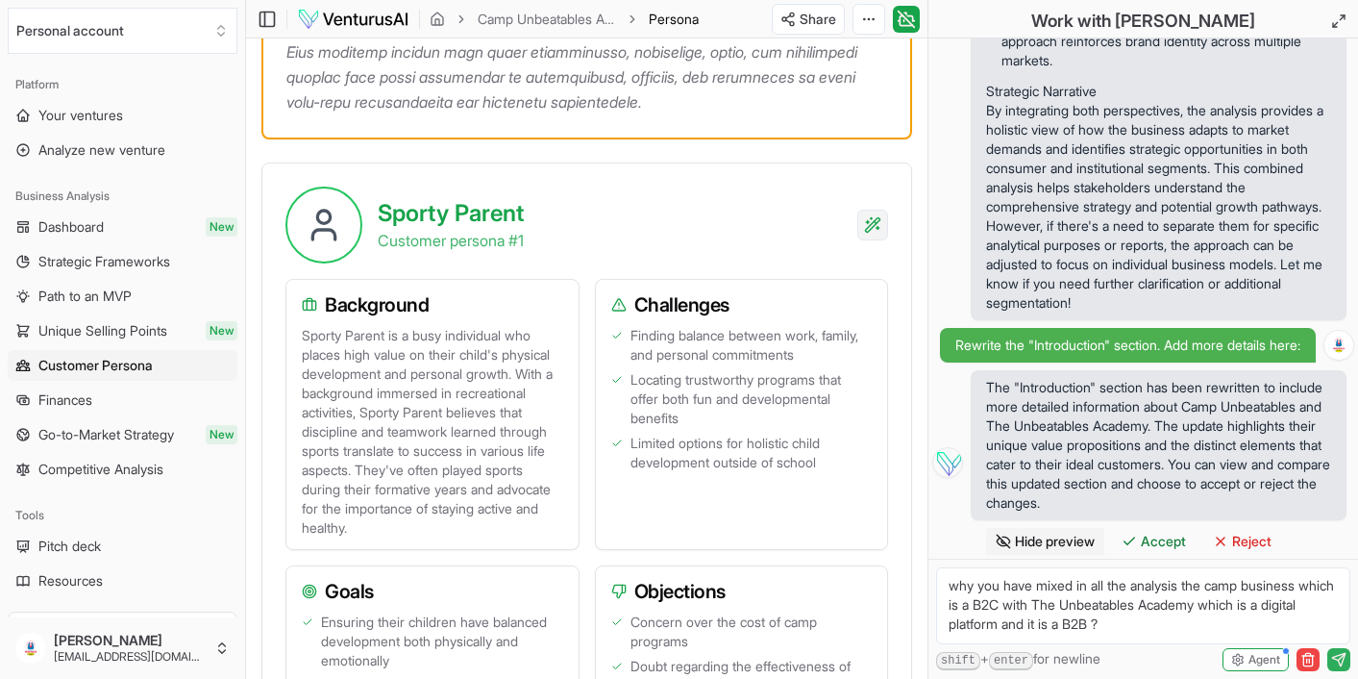
click at [764, 360] on div "Regenerate with custom details Beta" at bounding box center [747, 359] width 251 height 37
click at [1341, 660] on icon "submit" at bounding box center [1338, 659] width 15 height 15
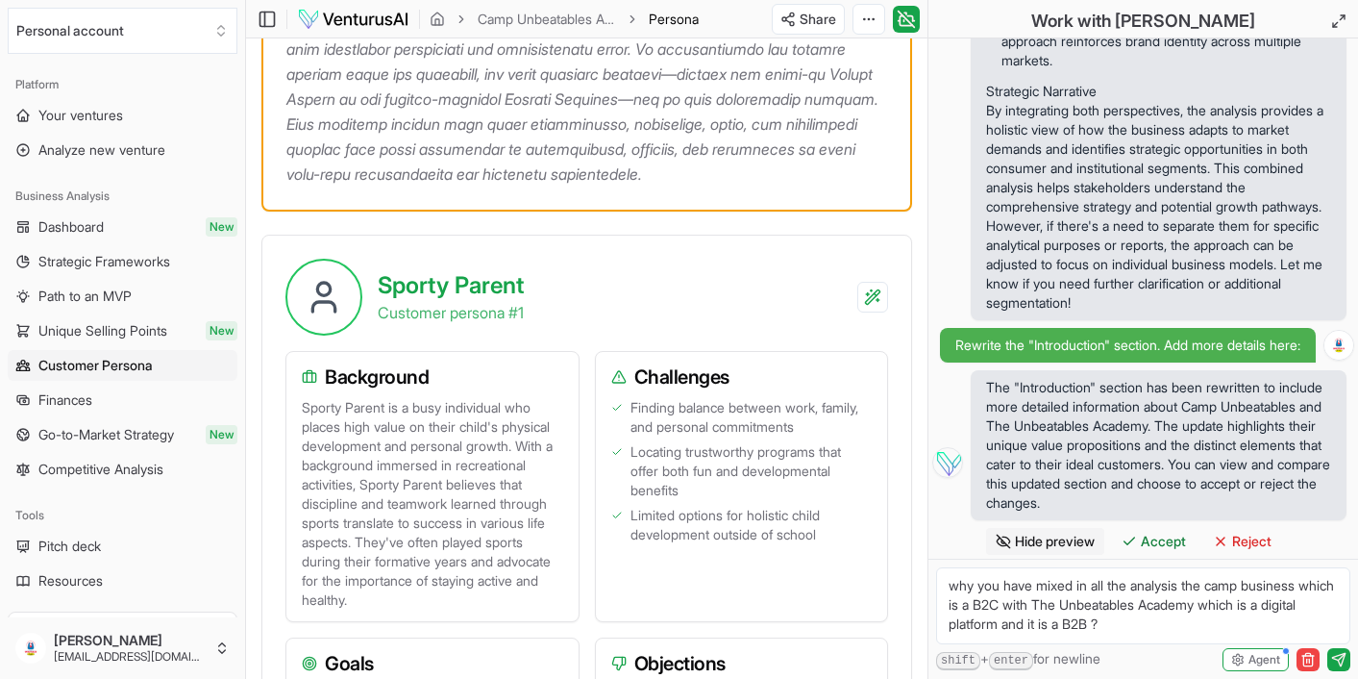
scroll to position [637, 0]
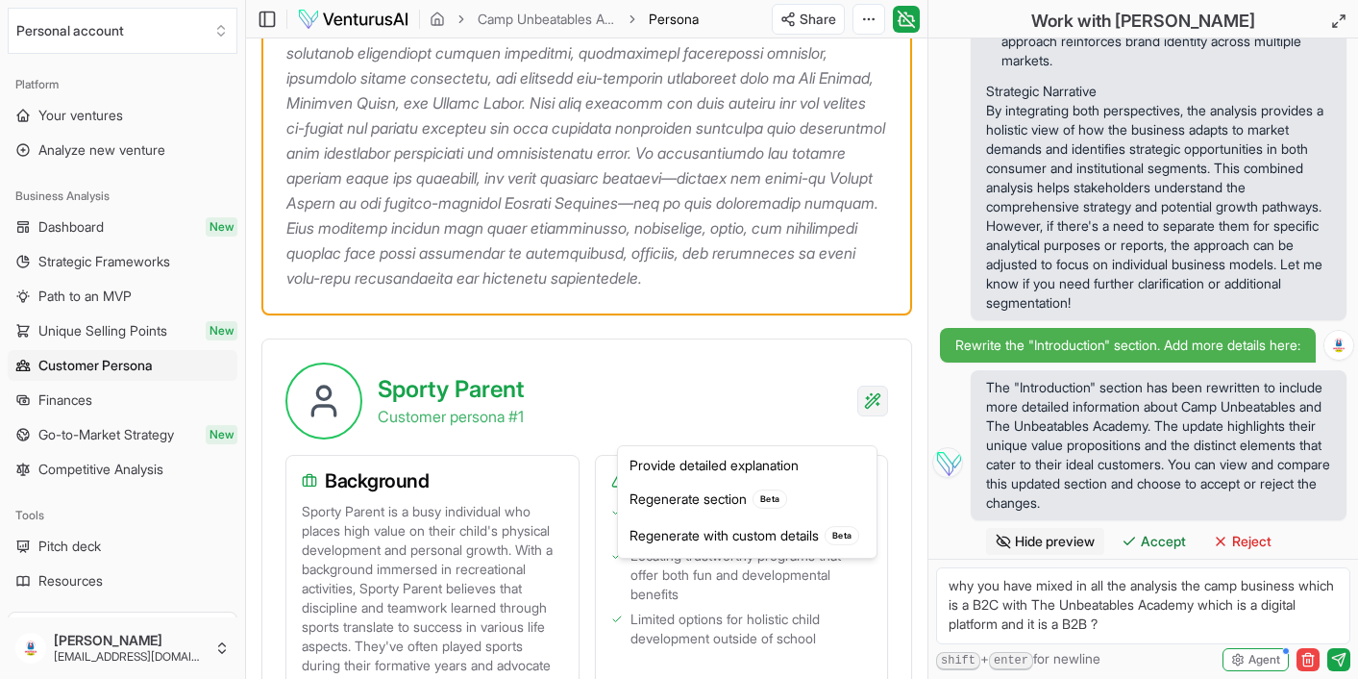
click at [779, 463] on div "Provide detailed explanation" at bounding box center [747, 465] width 251 height 31
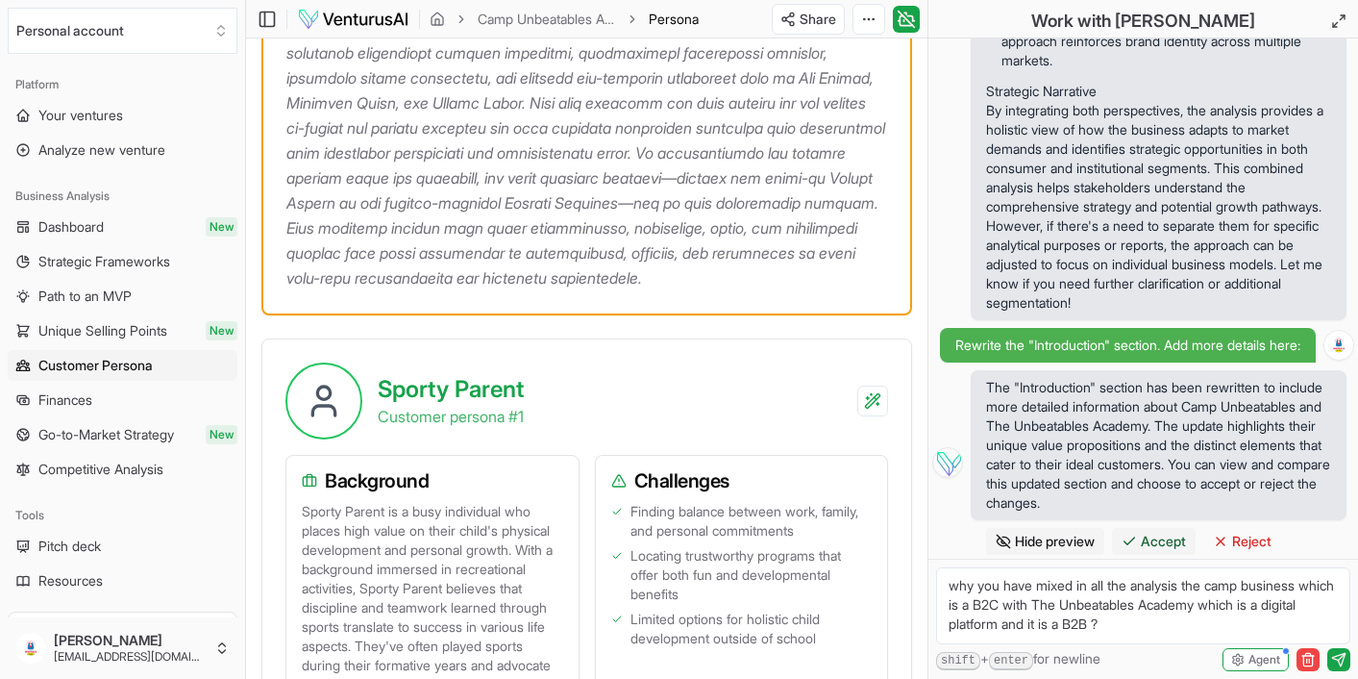
click at [1171, 536] on span "Accept" at bounding box center [1163, 541] width 45 height 19
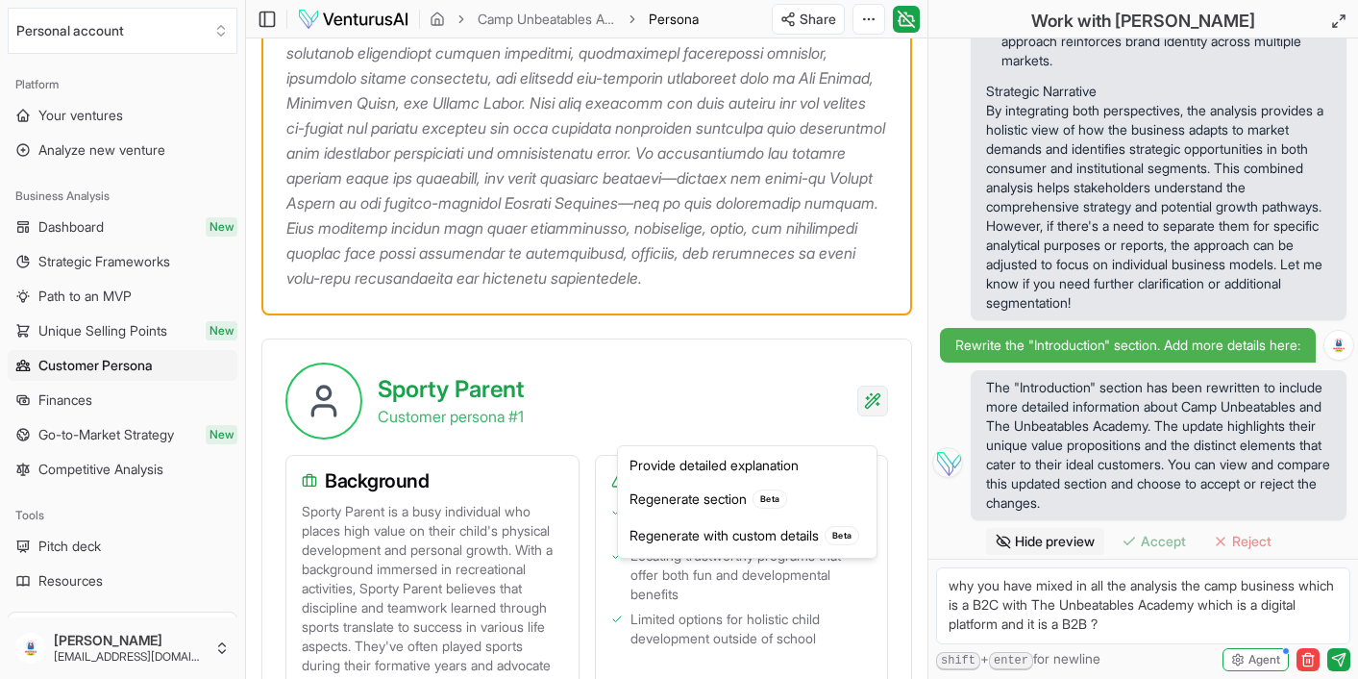
click at [758, 534] on div "Regenerate with custom details Beta" at bounding box center [747, 535] width 251 height 37
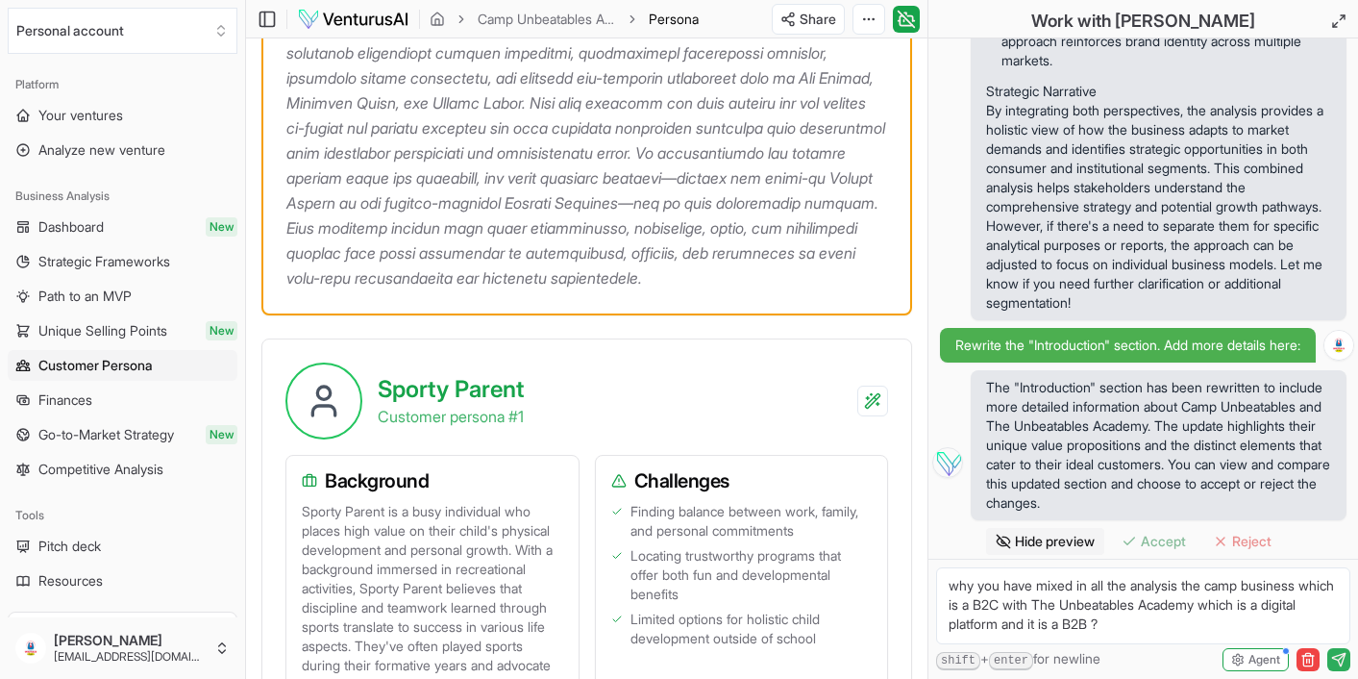
click at [1339, 657] on icon "submit" at bounding box center [1338, 659] width 15 height 15
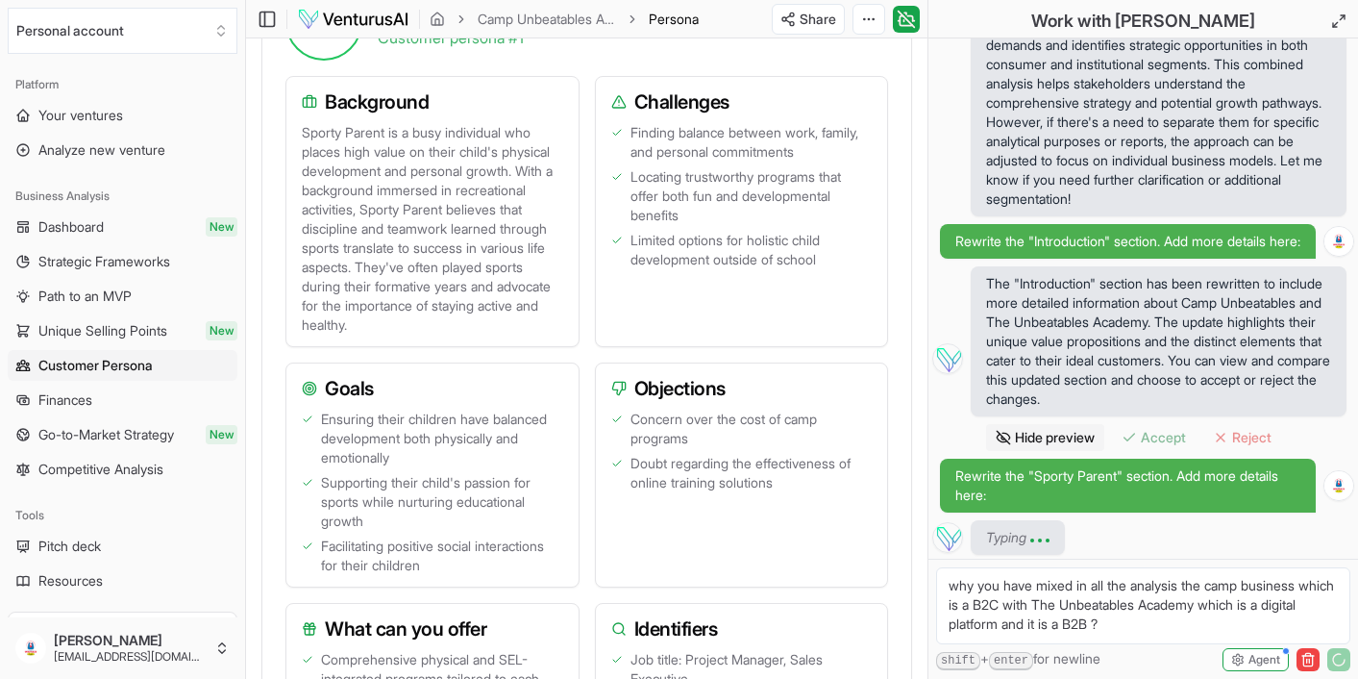
scroll to position [1, 0]
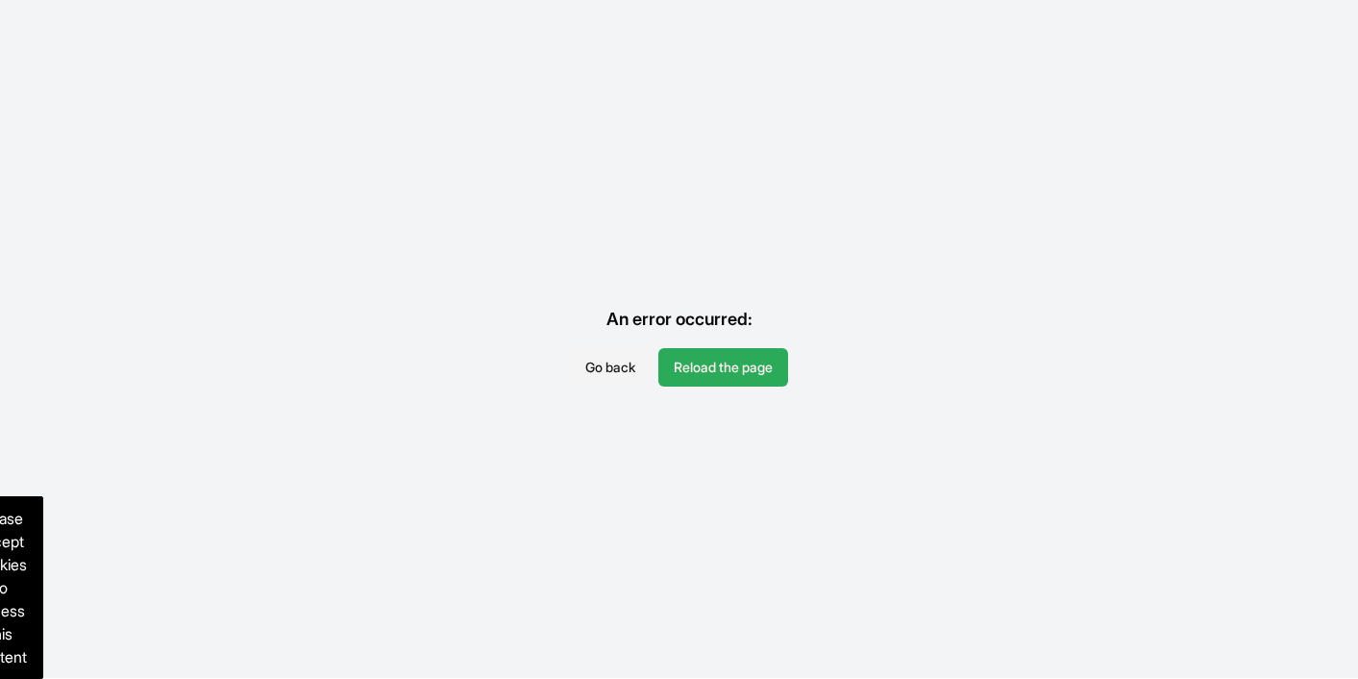
click at [749, 369] on button "Reload the page" at bounding box center [724, 367] width 130 height 38
